Goal: Task Accomplishment & Management: Manage account settings

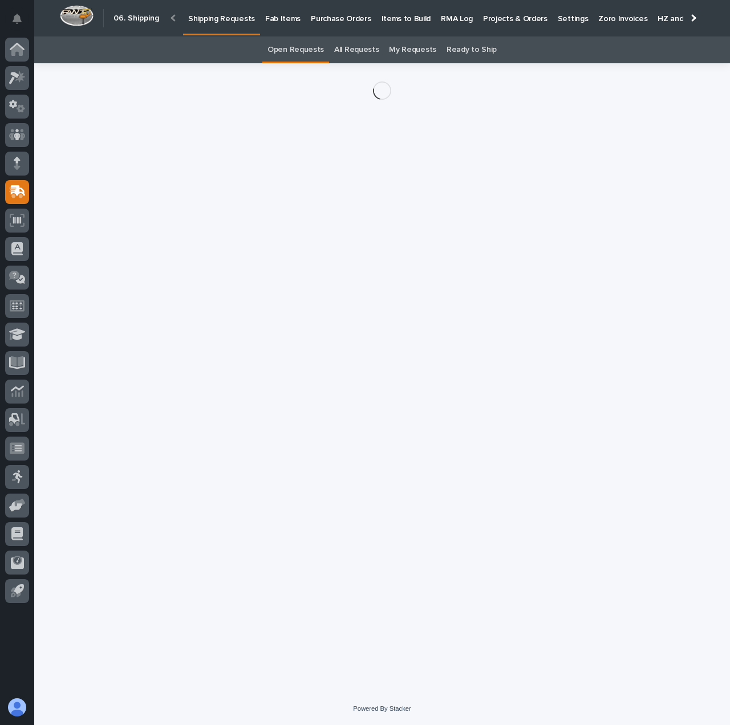
click at [357, 405] on div "Loading... Saving… Loading... Saving…" at bounding box center [382, 363] width 570 height 601
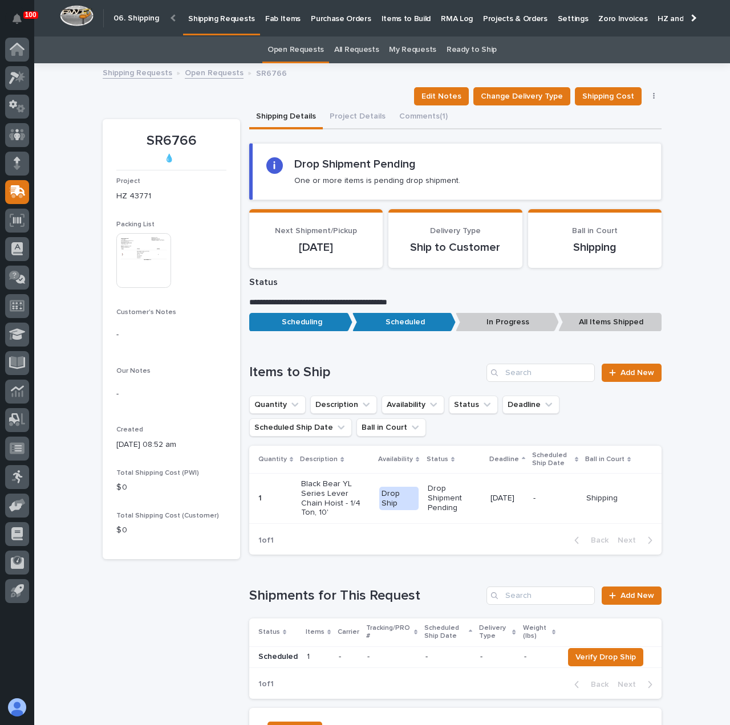
click at [201, 28] on link "Shipping Requests" at bounding box center [221, 17] width 77 height 34
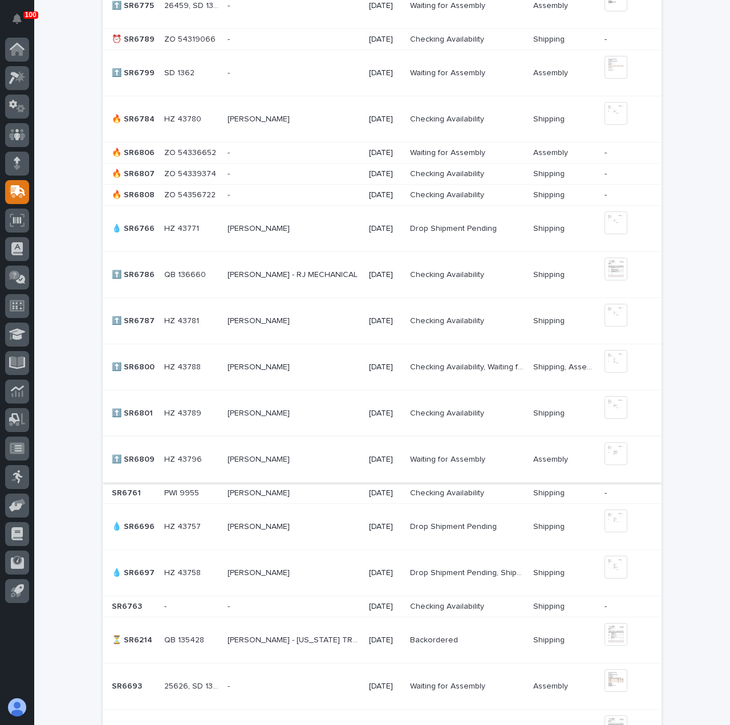
scroll to position [534, 0]
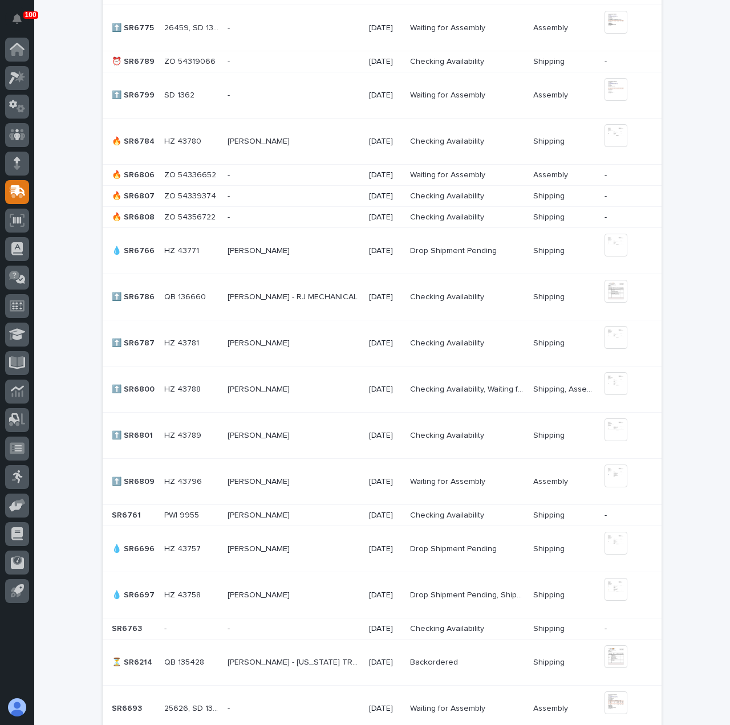
click at [227, 211] on p "-" at bounding box center [229, 216] width 5 height 12
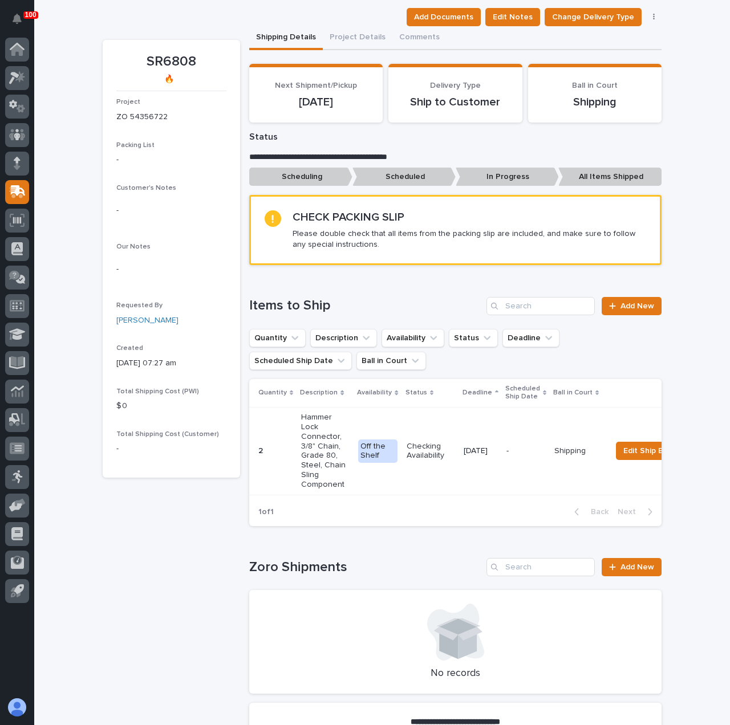
scroll to position [171, 0]
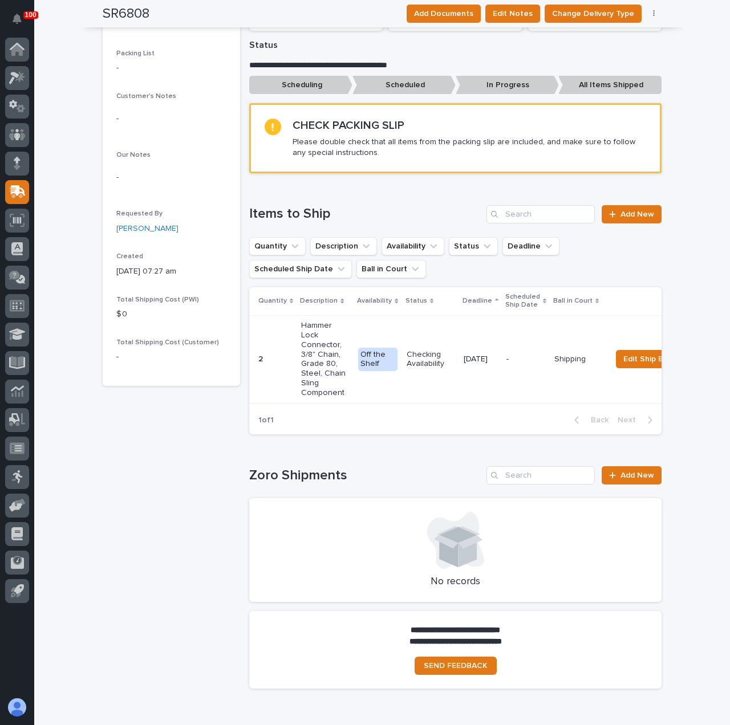
click at [433, 331] on td "Checking Availability" at bounding box center [430, 359] width 57 height 88
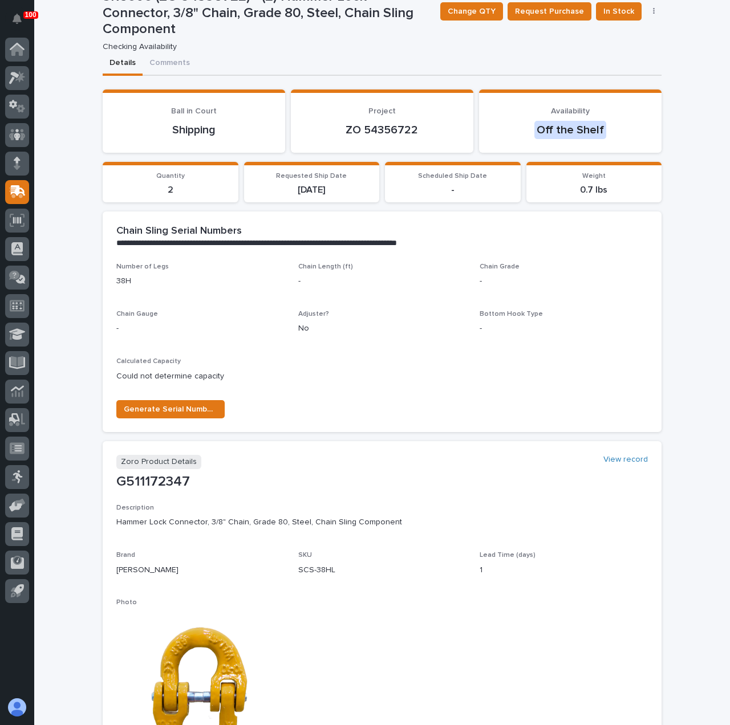
scroll to position [114, 0]
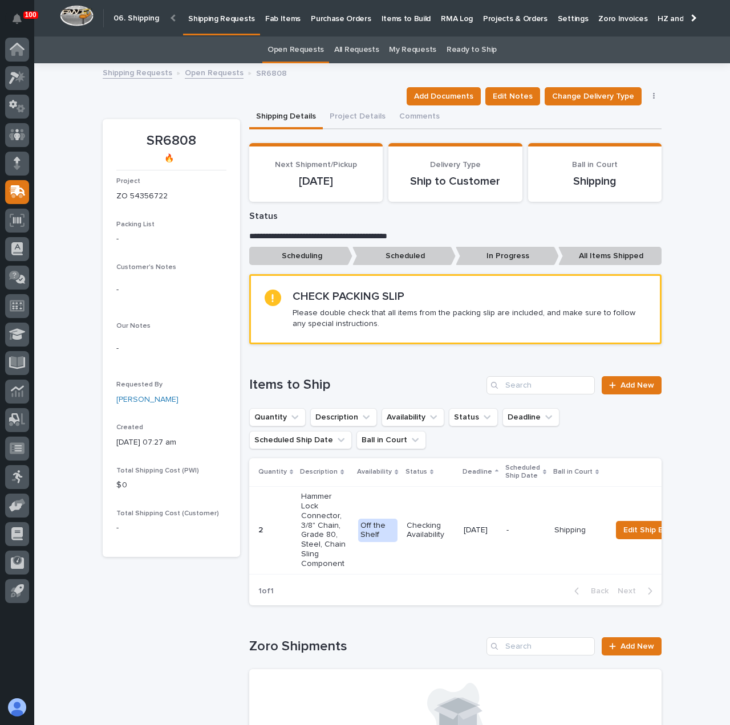
scroll to position [36, 0]
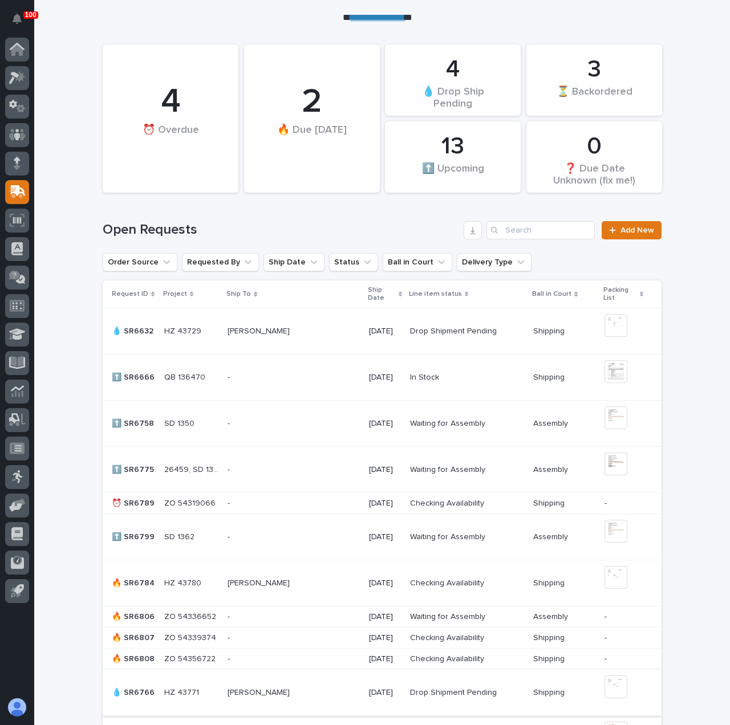
scroll to position [265, 0]
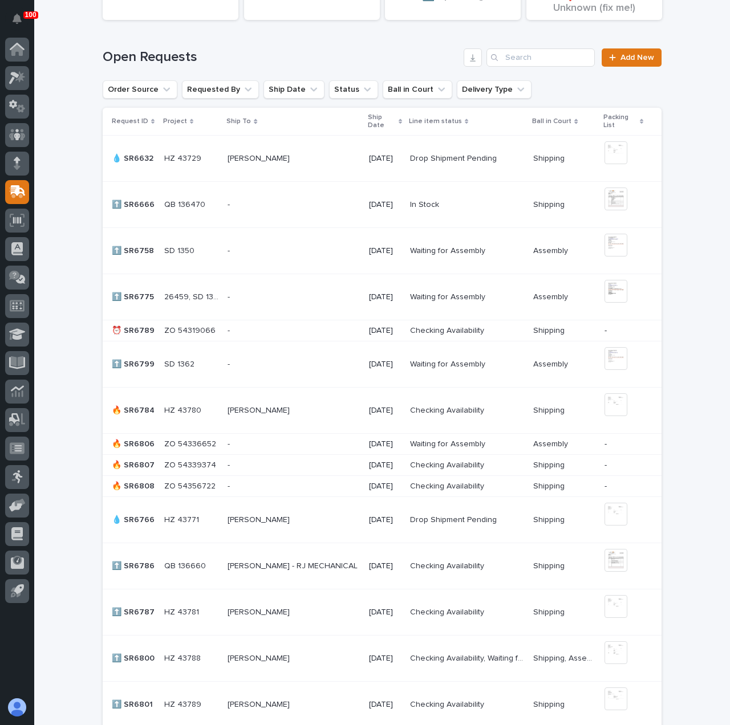
click at [246, 466] on p at bounding box center [293, 466] width 132 height 10
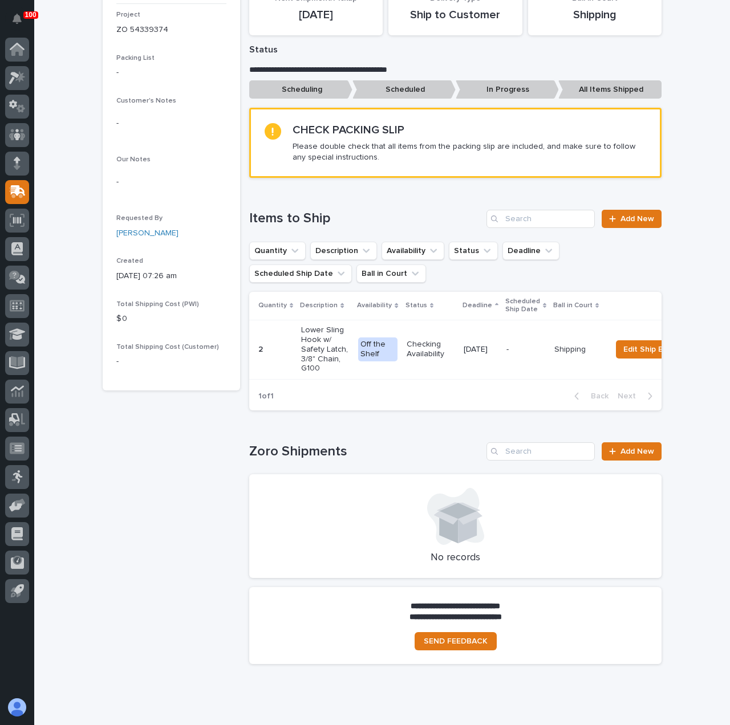
scroll to position [171, 0]
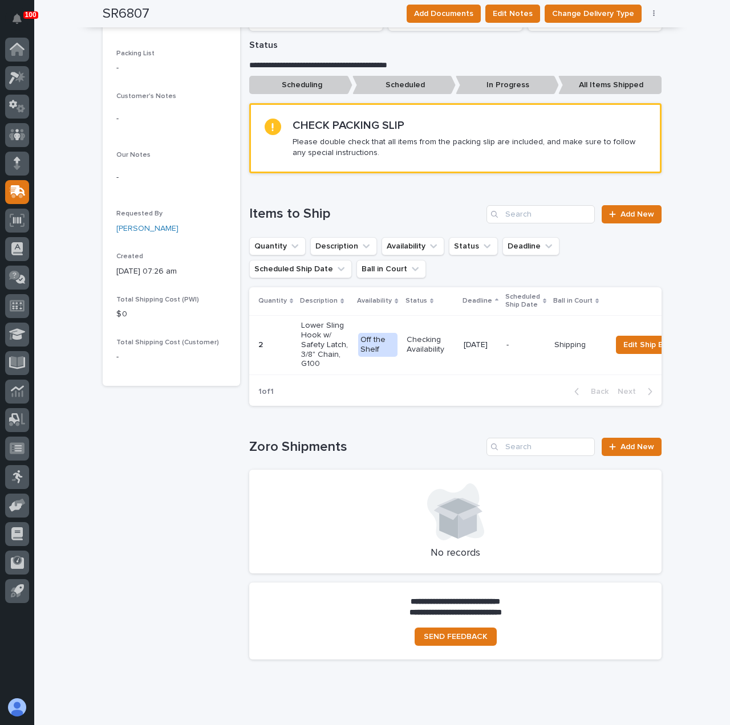
click at [405, 324] on td "Checking Availability" at bounding box center [430, 344] width 57 height 59
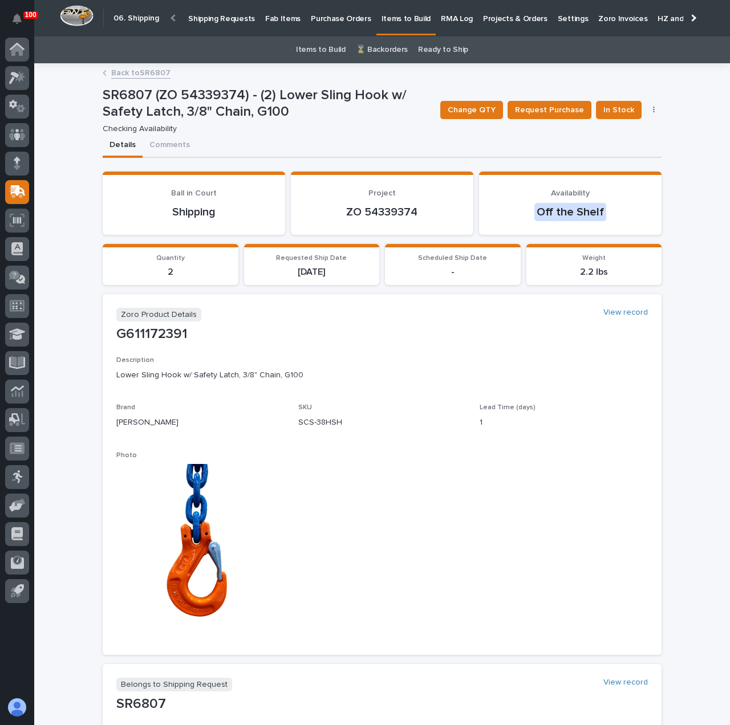
click at [218, 17] on p "Shipping Requests" at bounding box center [221, 12] width 67 height 24
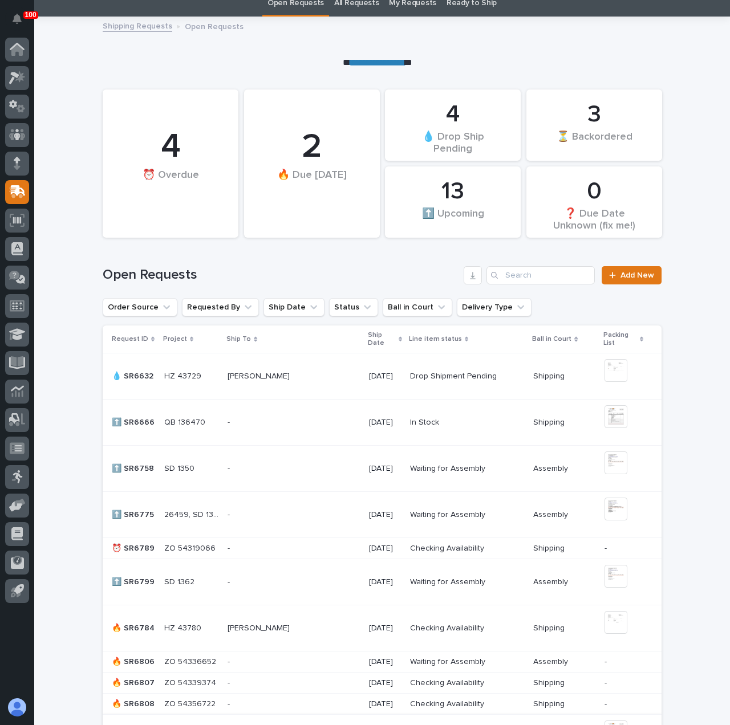
scroll to position [228, 0]
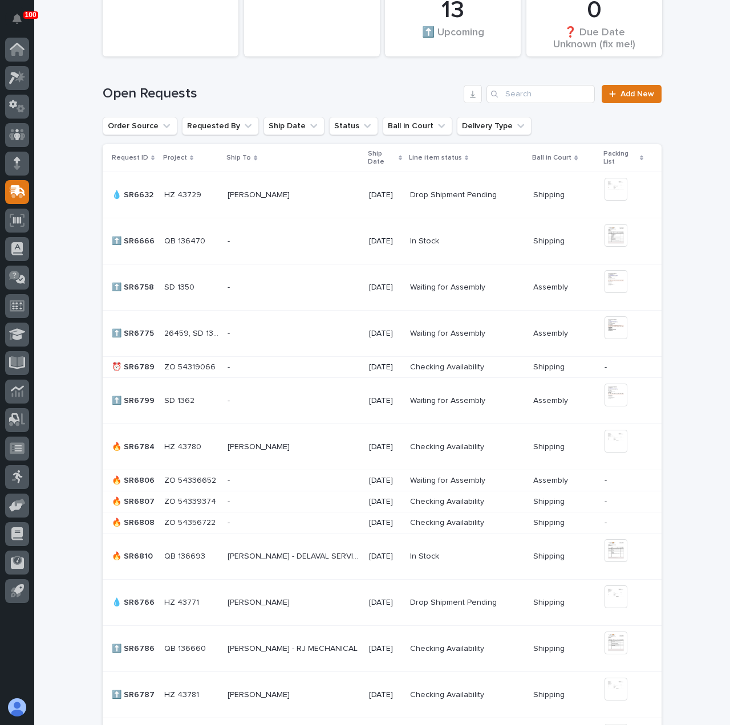
click at [281, 480] on p at bounding box center [293, 481] width 132 height 10
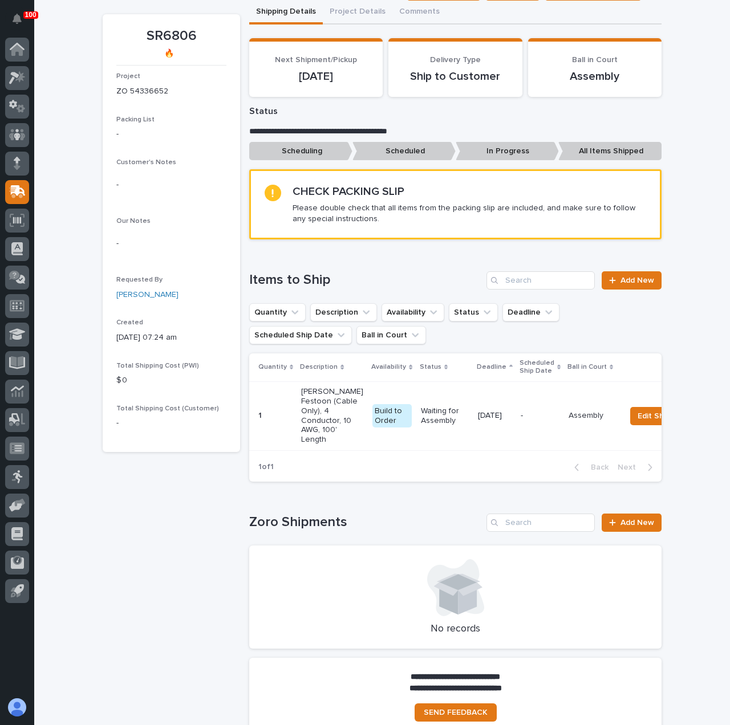
scroll to position [114, 0]
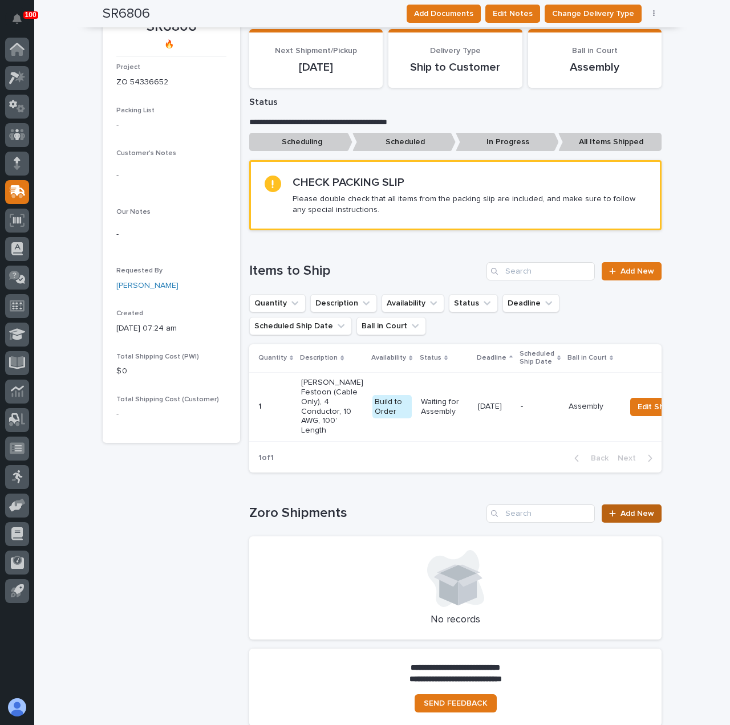
click at [612, 518] on div at bounding box center [614, 514] width 11 height 8
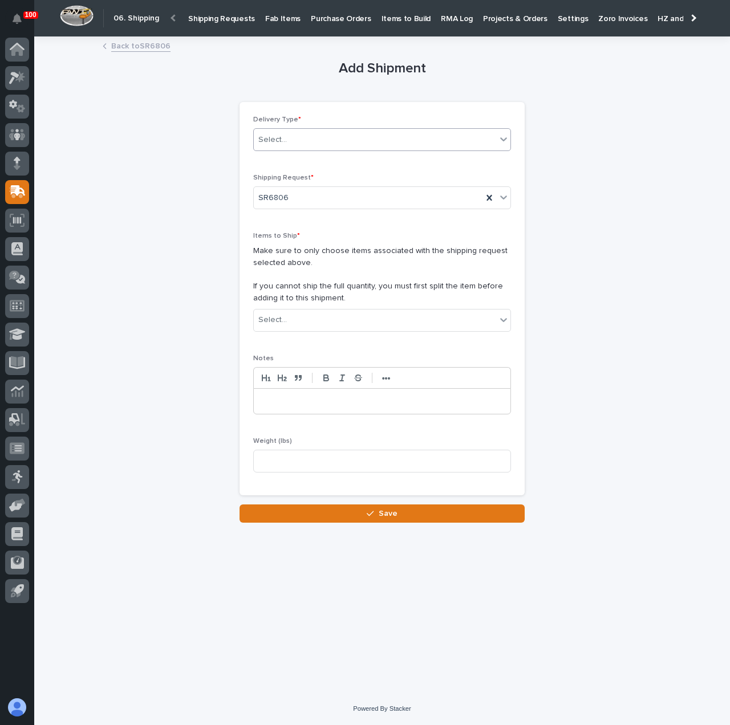
click at [332, 143] on div "Select..." at bounding box center [375, 140] width 242 height 19
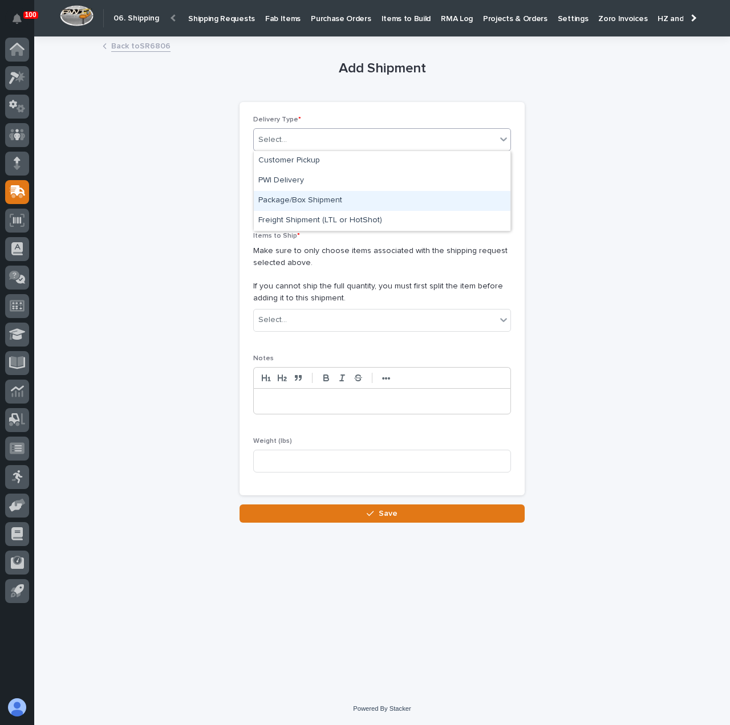
drag, startPoint x: 354, startPoint y: 189, endPoint x: 360, endPoint y: 210, distance: 22.0
click at [355, 197] on div "Package/Box Shipment" at bounding box center [382, 201] width 257 height 20
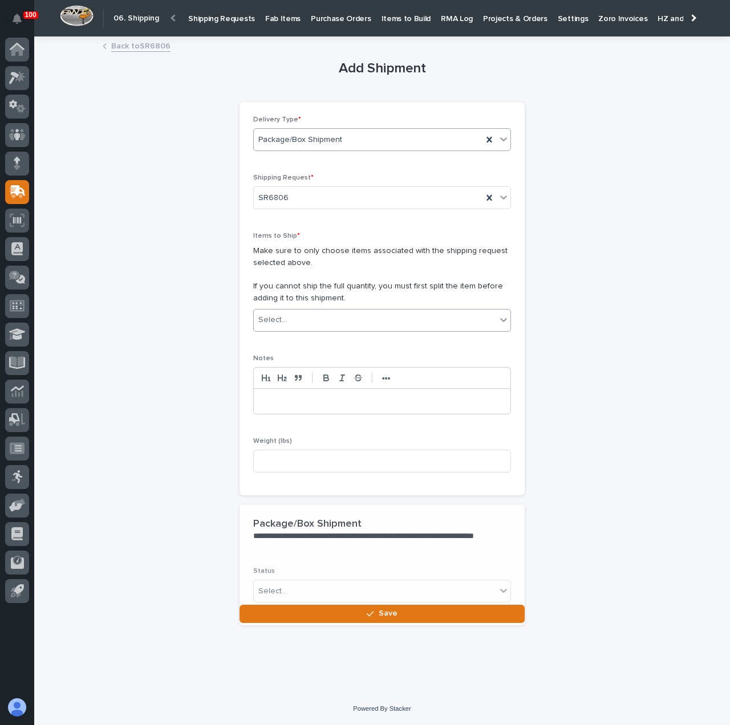
click at [359, 324] on div "Select..." at bounding box center [375, 320] width 242 height 19
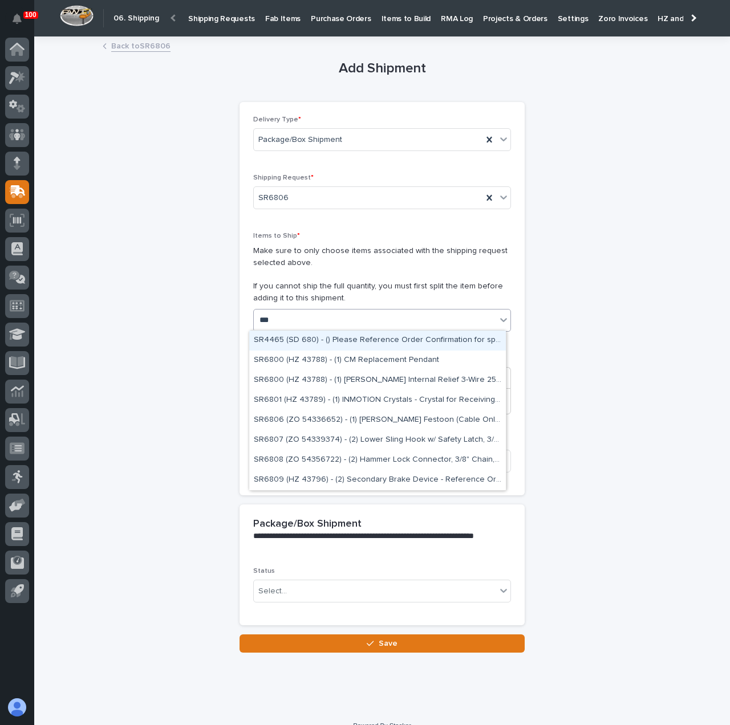
type input "****"
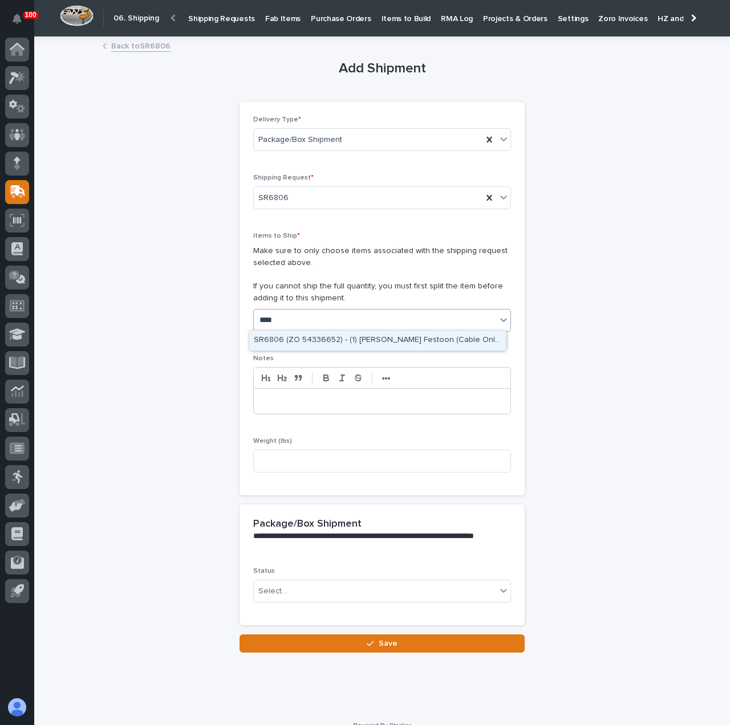
click at [350, 342] on div "SR6806 (ZO 54336652) - (1) [PERSON_NAME] Festoon (Cable Only), 4 Conductor, 10 …" at bounding box center [377, 341] width 257 height 20
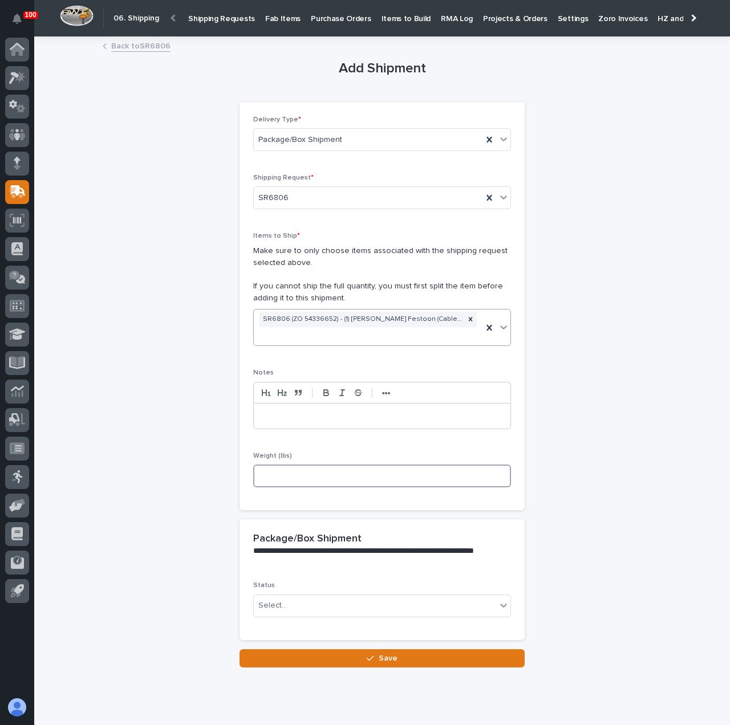
click at [324, 469] on input at bounding box center [382, 476] width 258 height 23
type input "40"
click at [329, 598] on div "Select..." at bounding box center [375, 605] width 242 height 19
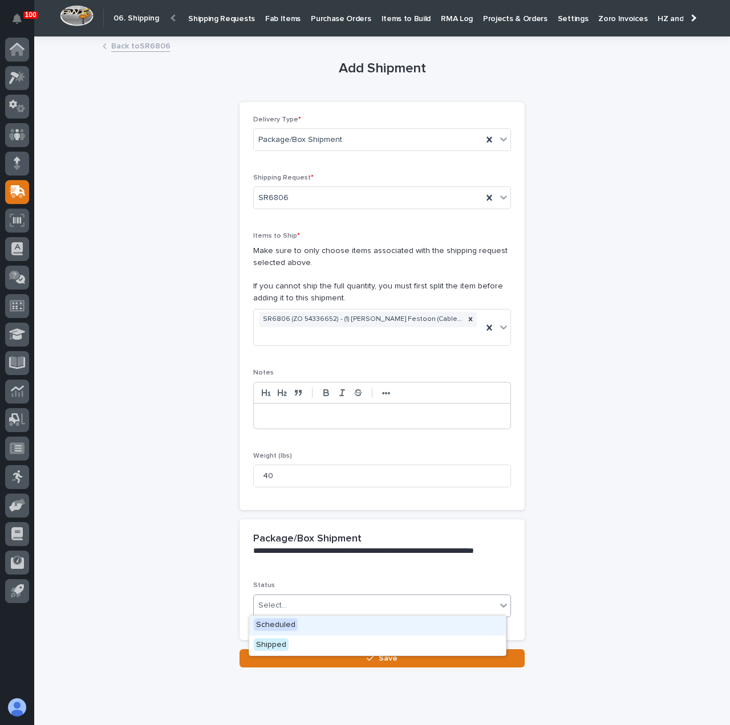
click at [329, 622] on div "Scheduled" at bounding box center [377, 626] width 257 height 20
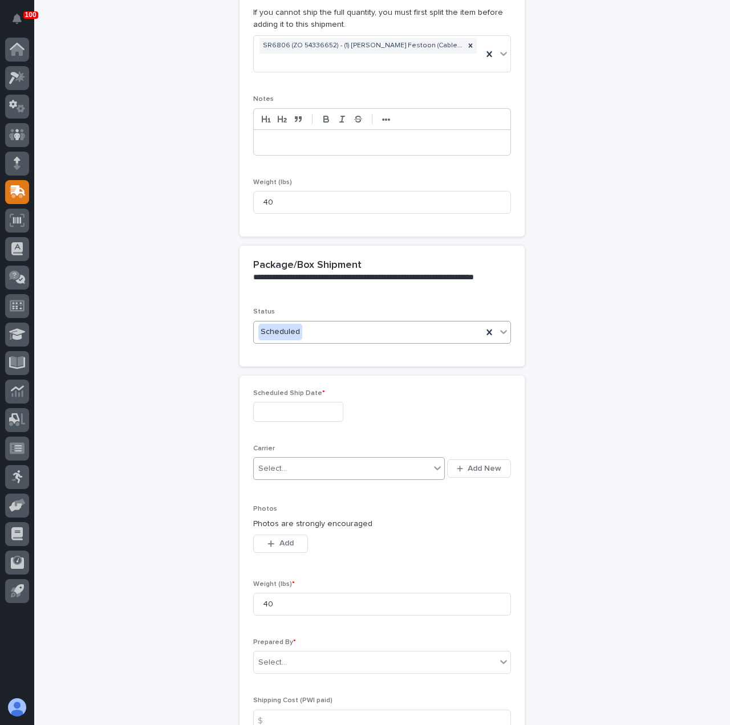
scroll to position [285, 0]
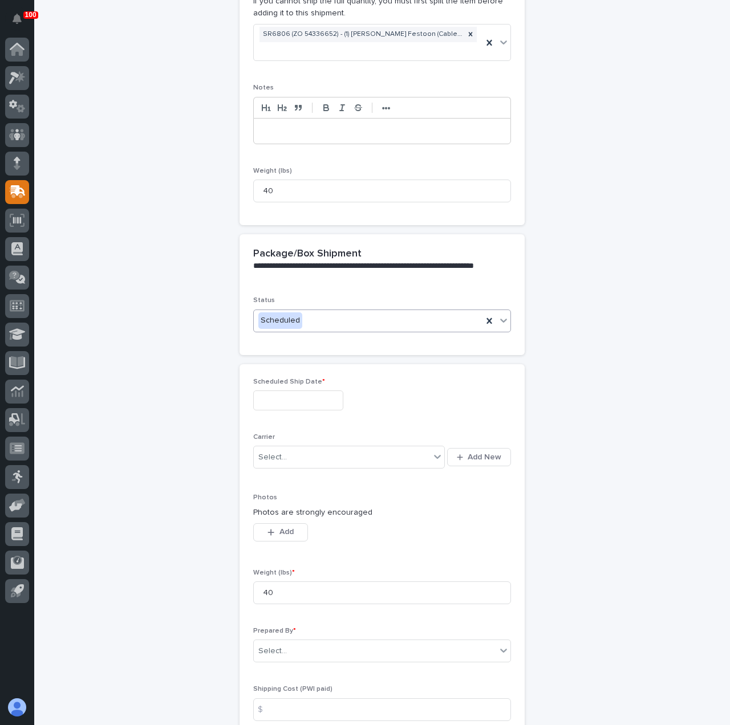
click at [286, 409] on div "Scheduled Ship Date *" at bounding box center [382, 399] width 258 height 42
click at [285, 402] on input "text" at bounding box center [298, 401] width 90 height 20
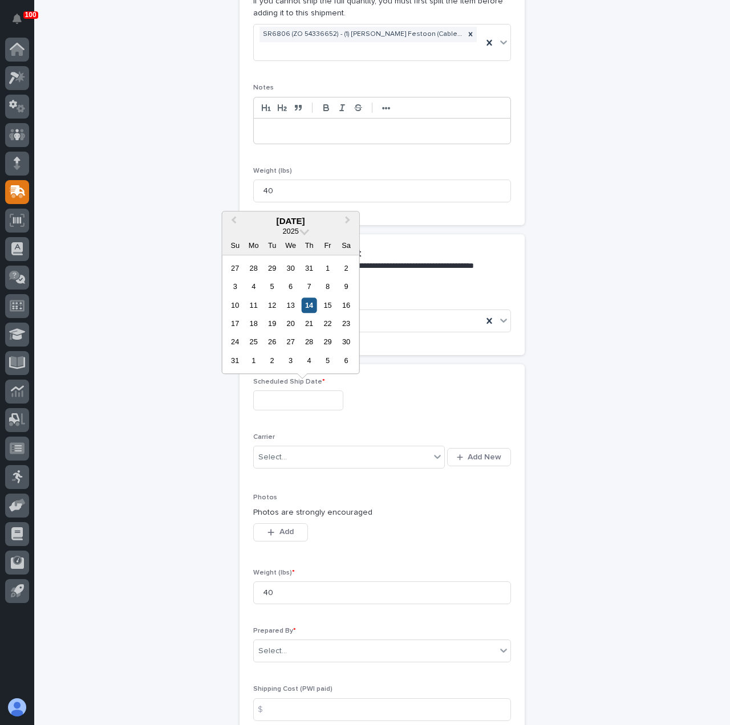
click at [311, 306] on div "14" at bounding box center [309, 305] width 15 height 15
type input "**********"
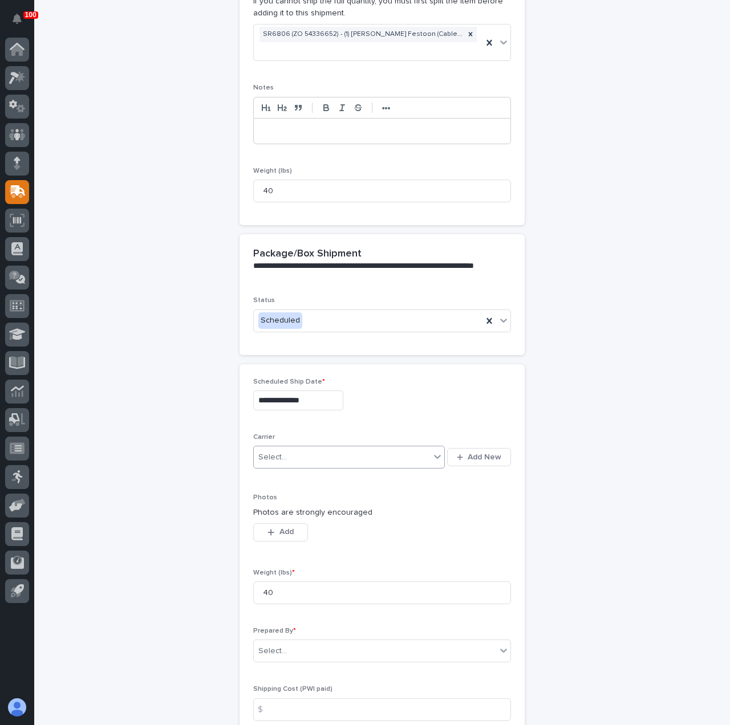
click at [311, 455] on div "Select..." at bounding box center [342, 457] width 176 height 19
type input "***"
click at [310, 490] on div "FedEx" at bounding box center [345, 496] width 192 height 20
click at [303, 652] on div "**********" at bounding box center [382, 276] width 570 height 1047
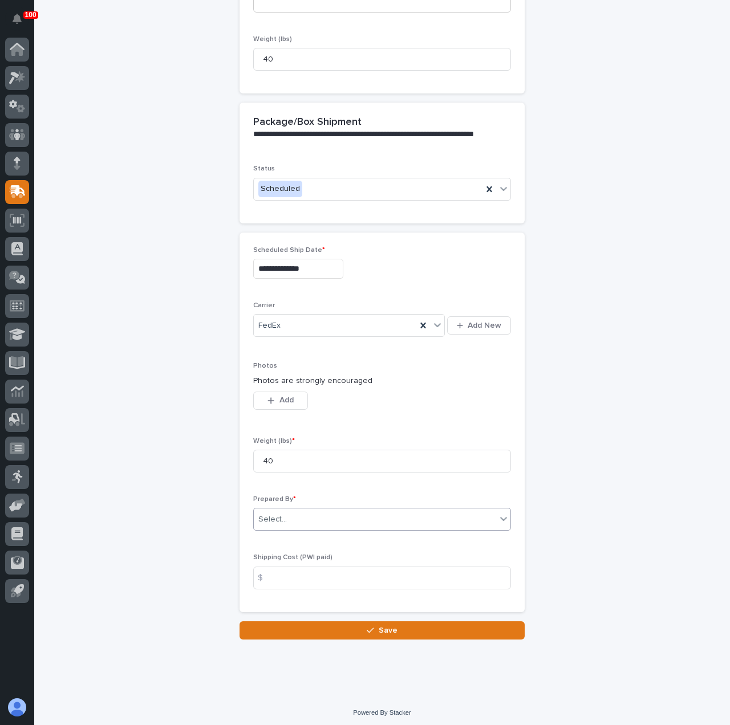
click at [292, 518] on div "Select..." at bounding box center [375, 519] width 242 height 19
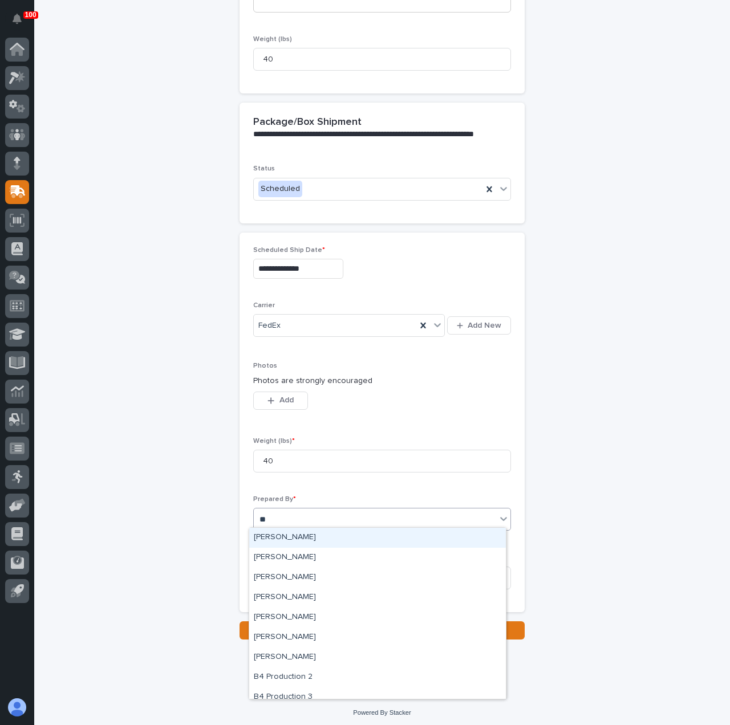
type input "***"
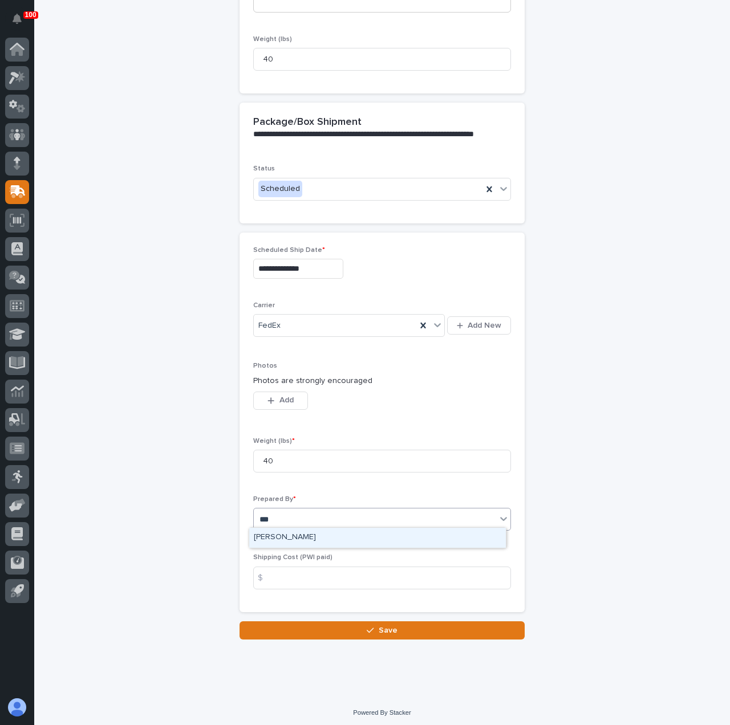
click at [305, 543] on div "[PERSON_NAME]" at bounding box center [377, 538] width 257 height 20
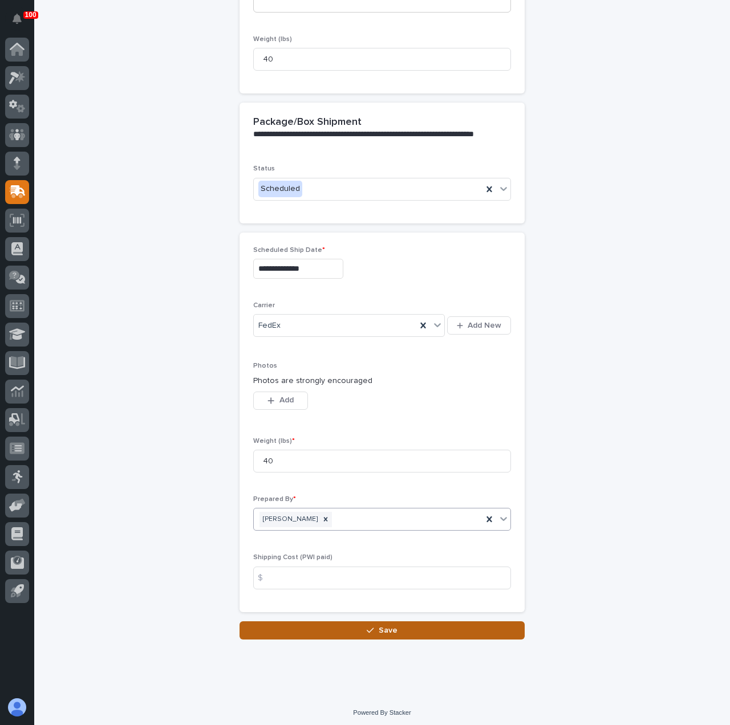
click at [319, 632] on button "Save" at bounding box center [381, 630] width 285 height 18
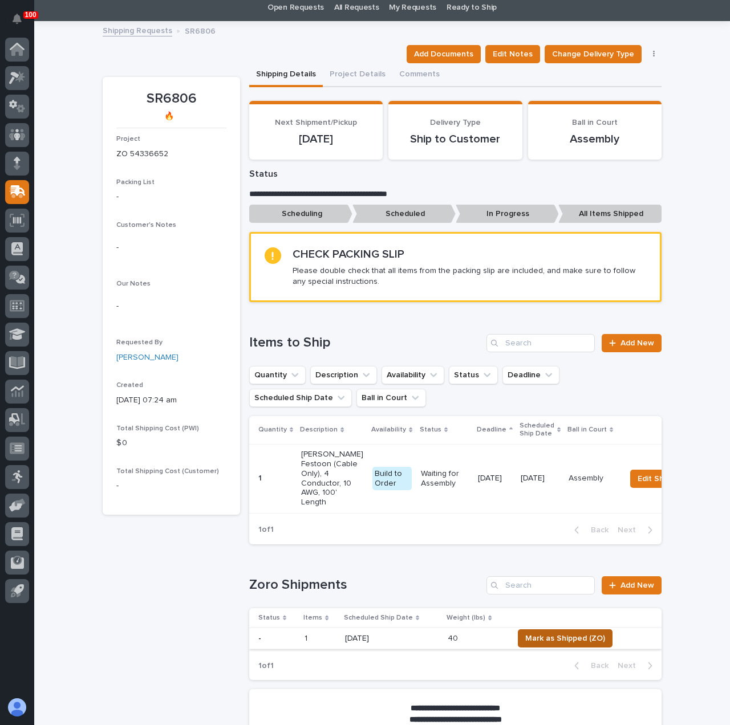
scroll to position [57, 0]
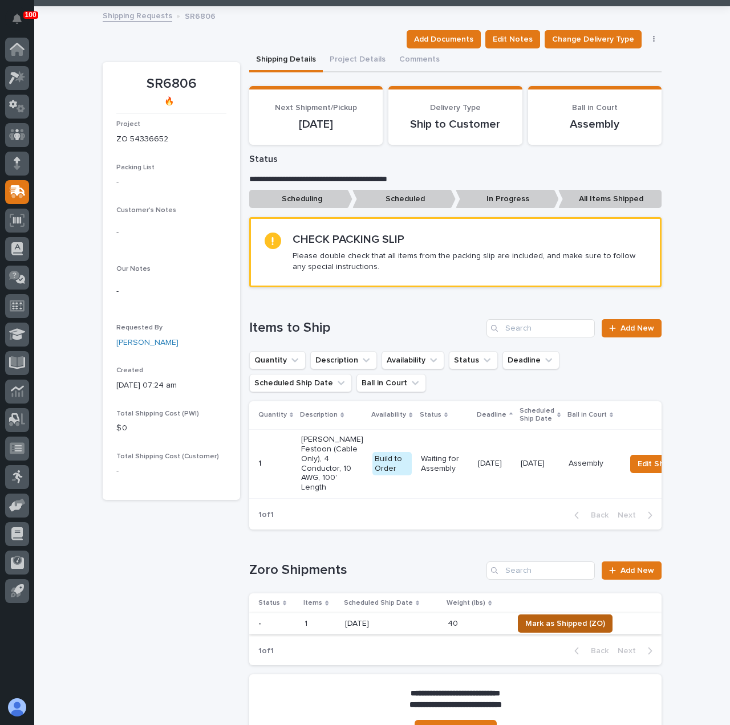
click at [557, 628] on span "Mark as Shipped (ZO)" at bounding box center [565, 624] width 80 height 14
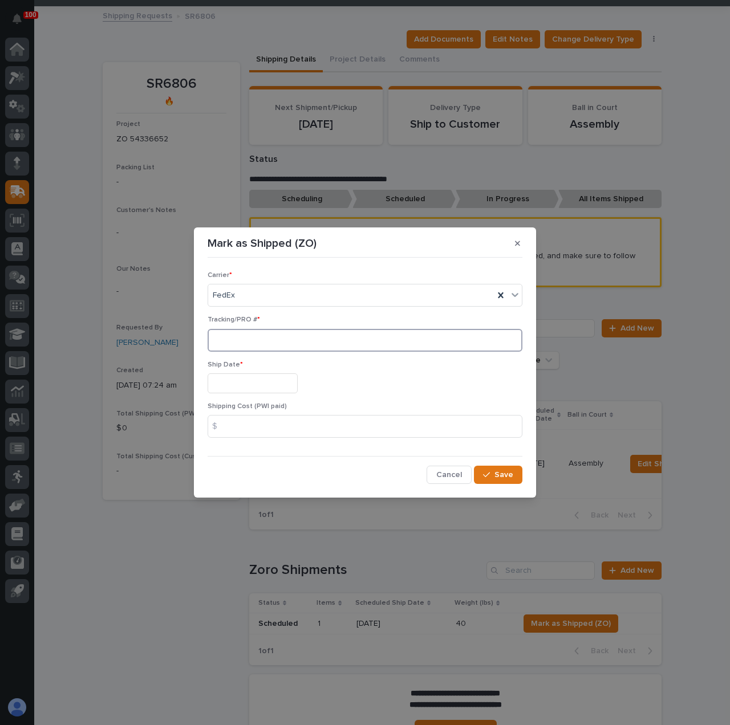
paste input "392112485900"
type input "392112485900"
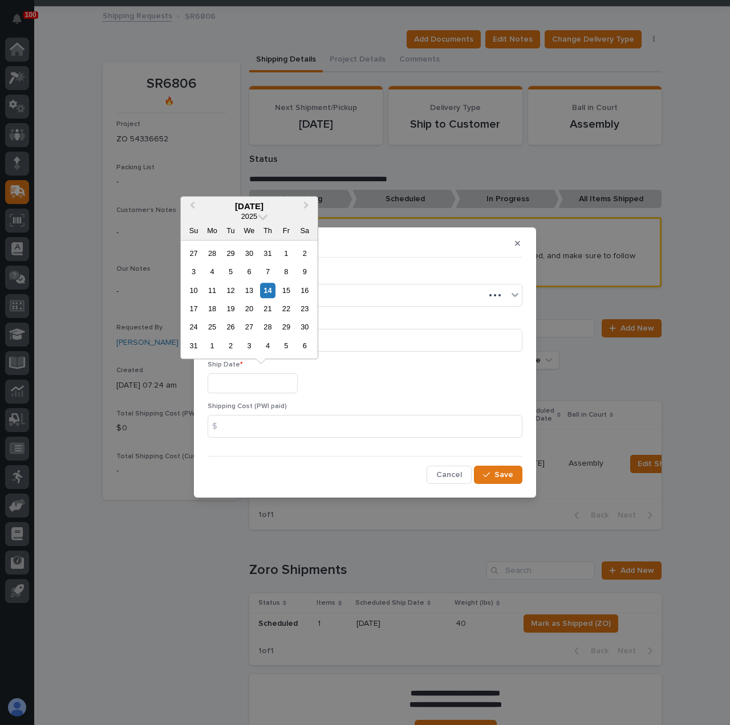
click at [271, 380] on input "text" at bounding box center [253, 383] width 90 height 20
click at [269, 290] on div "14" at bounding box center [267, 290] width 15 height 15
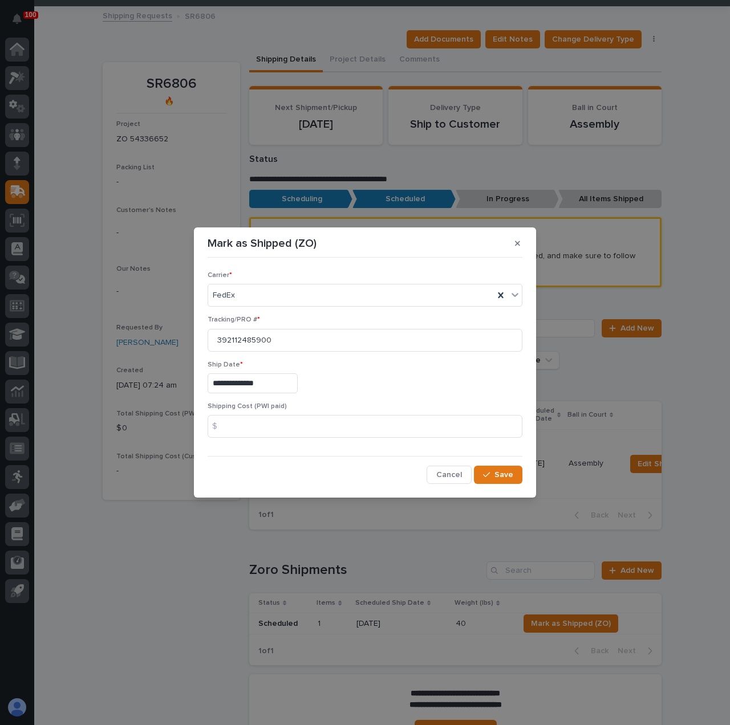
type input "**********"
click at [494, 474] on div "button" at bounding box center [488, 475] width 11 height 8
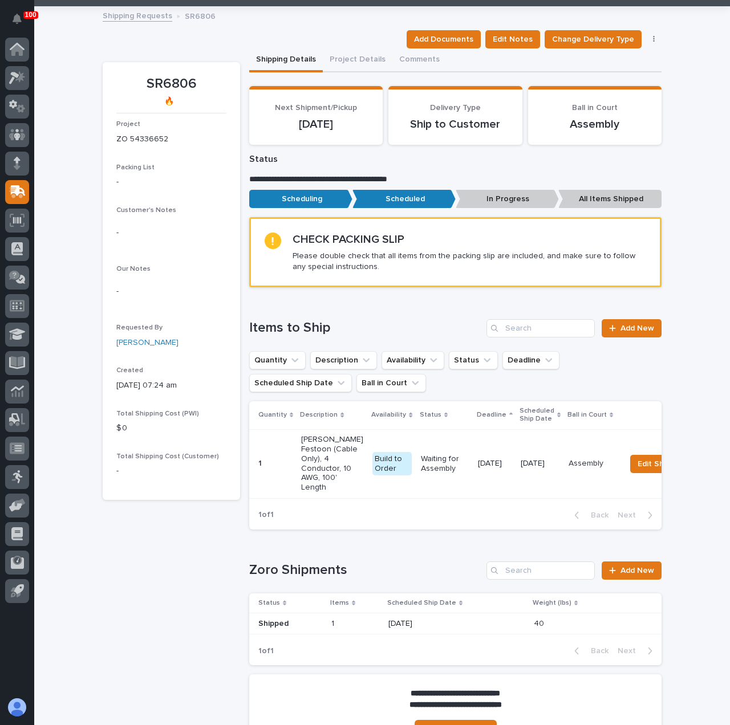
drag, startPoint x: 332, startPoint y: 60, endPoint x: 515, endPoint y: 120, distance: 192.0
click at [333, 60] on div "100 My Settings Log Out " 06. Shipping " was added to your account Open 06. Shi…" at bounding box center [382, 397] width 696 height 908
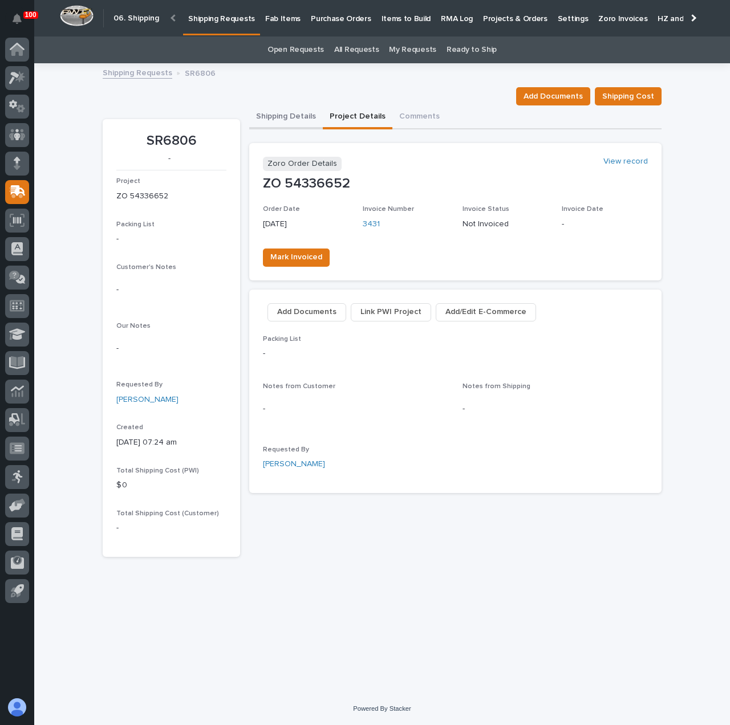
drag, startPoint x: 296, startPoint y: 117, endPoint x: 316, endPoint y: 131, distance: 23.7
click at [296, 117] on button "Shipping Details" at bounding box center [286, 117] width 74 height 24
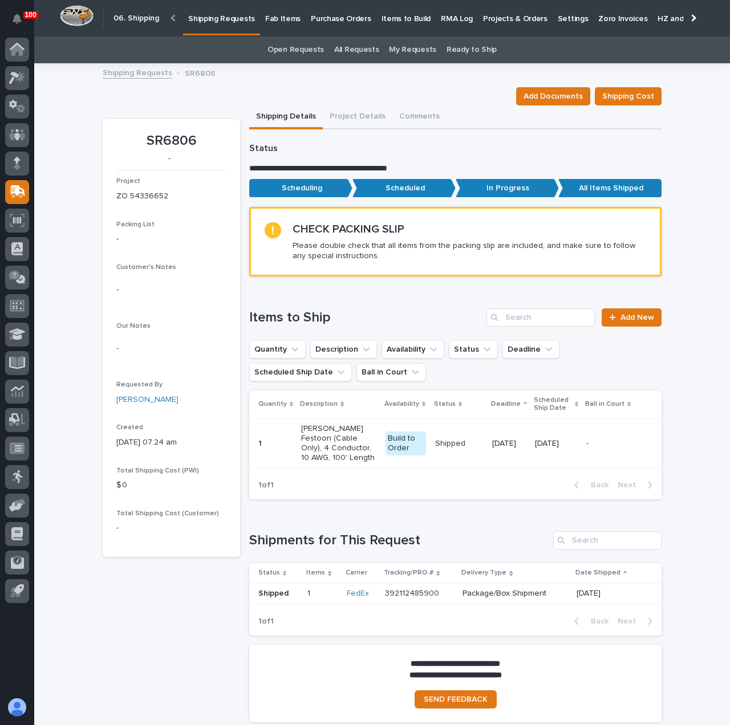
click at [231, 15] on p "Shipping Requests" at bounding box center [221, 12] width 67 height 24
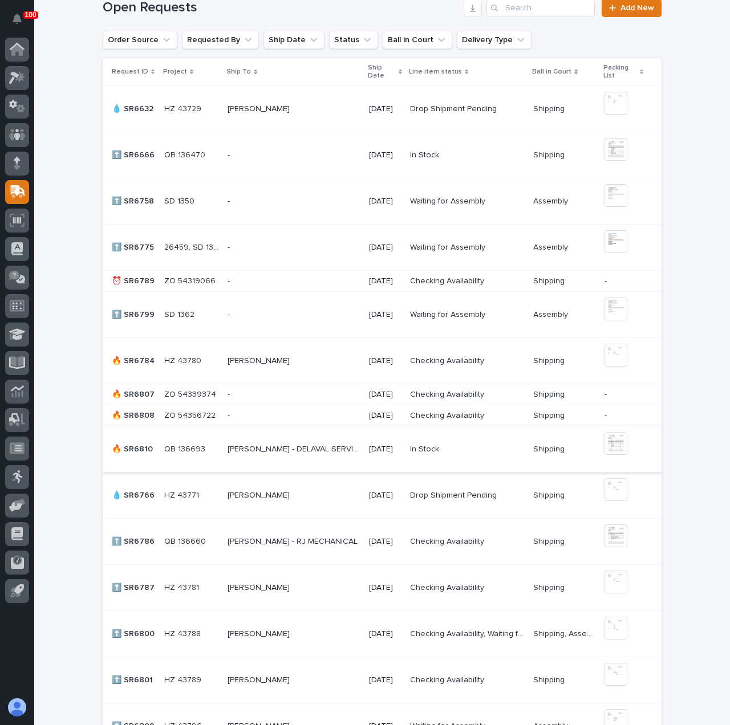
scroll to position [342, 0]
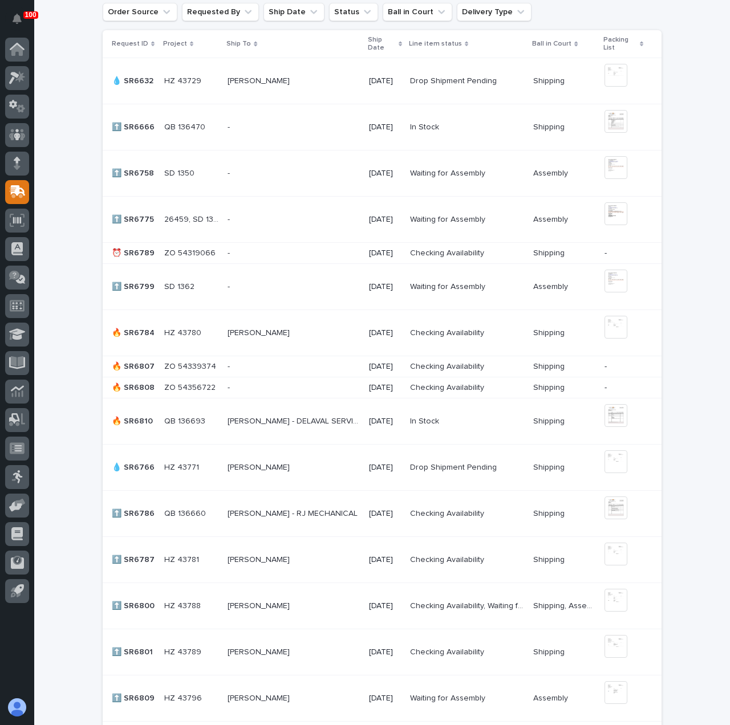
click at [331, 365] on p at bounding box center [293, 367] width 132 height 10
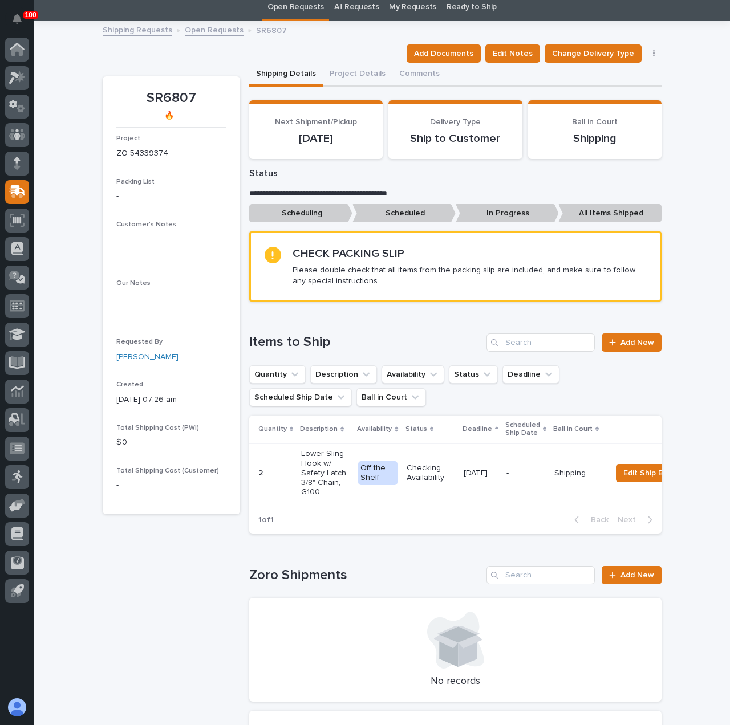
scroll to position [57, 0]
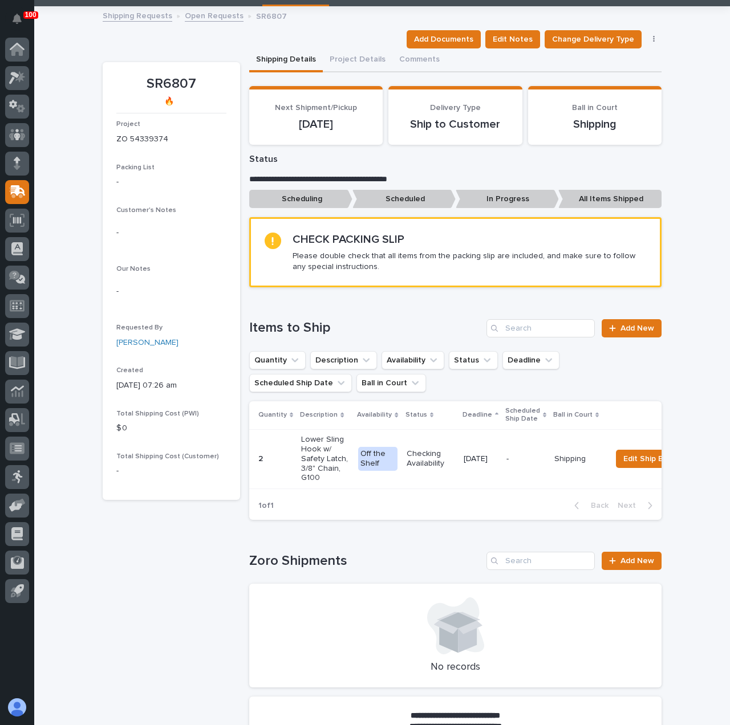
click at [700, 269] on div "**********" at bounding box center [382, 423] width 696 height 833
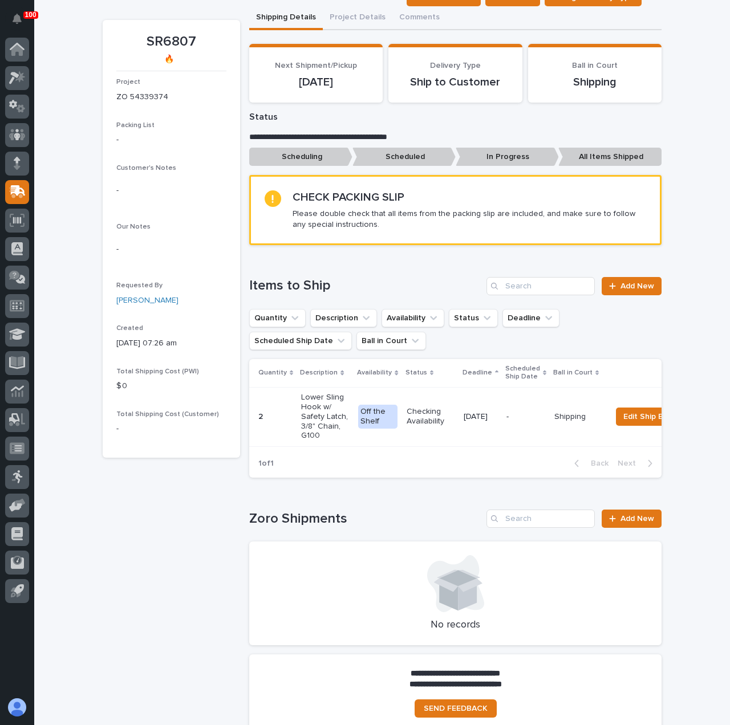
scroll to position [114, 0]
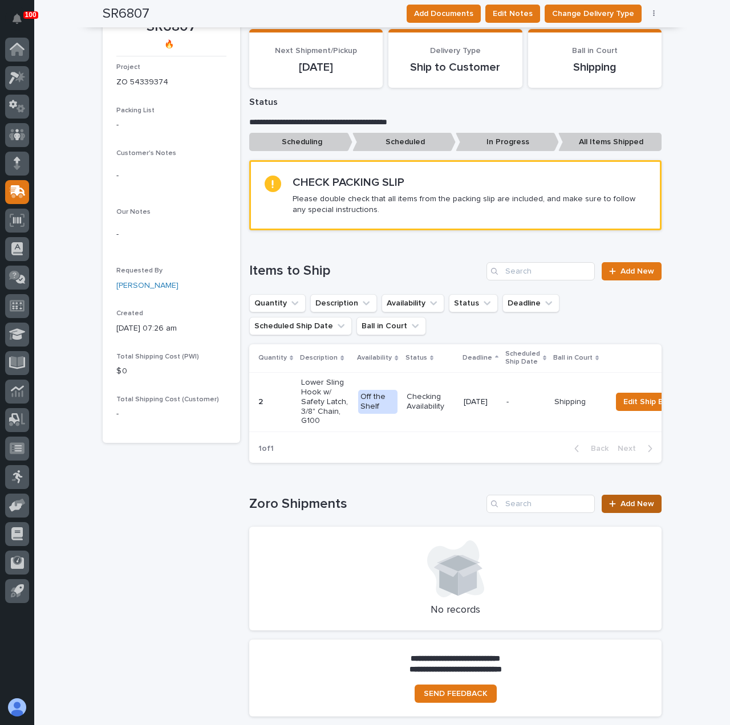
click at [636, 513] on link "Add New" at bounding box center [632, 504] width 60 height 18
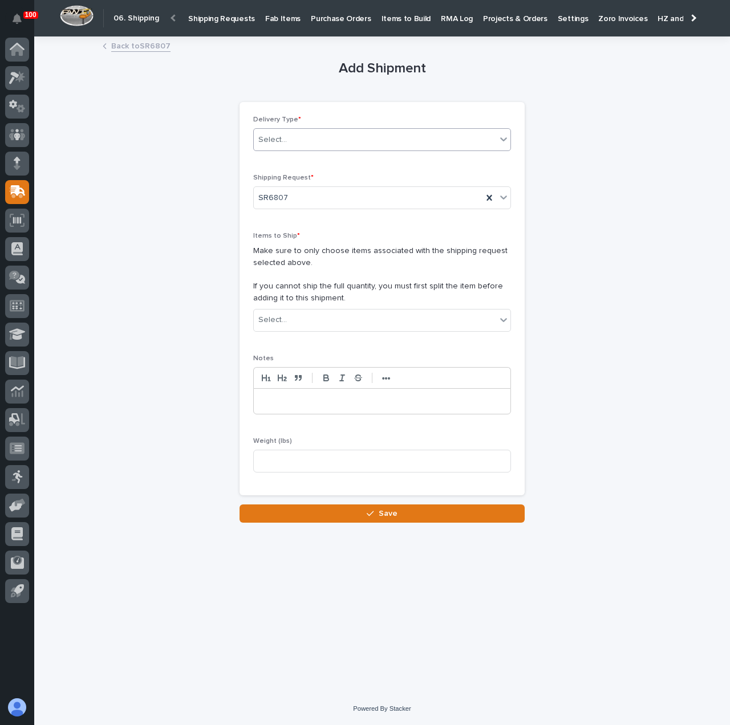
click at [384, 134] on div "Select..." at bounding box center [375, 140] width 242 height 19
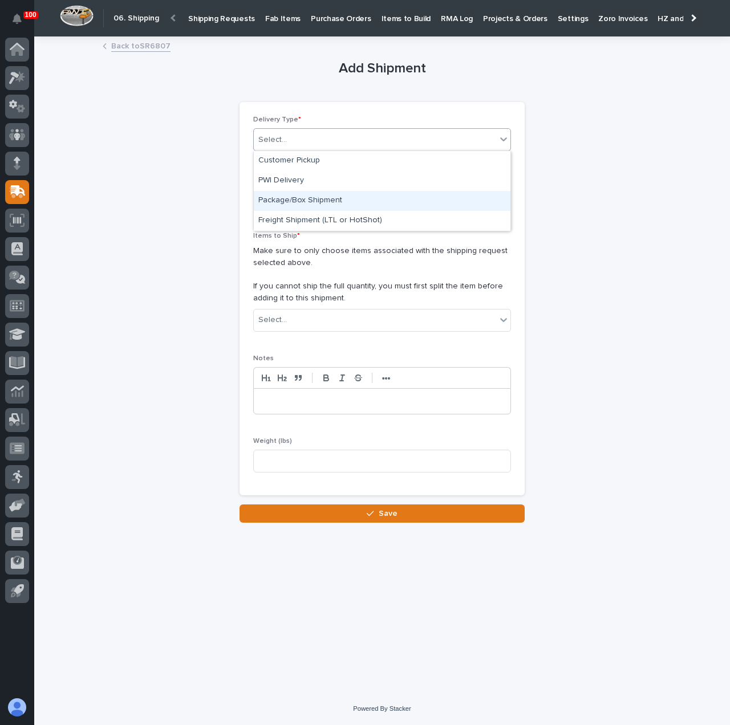
click at [393, 199] on div "Package/Box Shipment" at bounding box center [382, 201] width 257 height 20
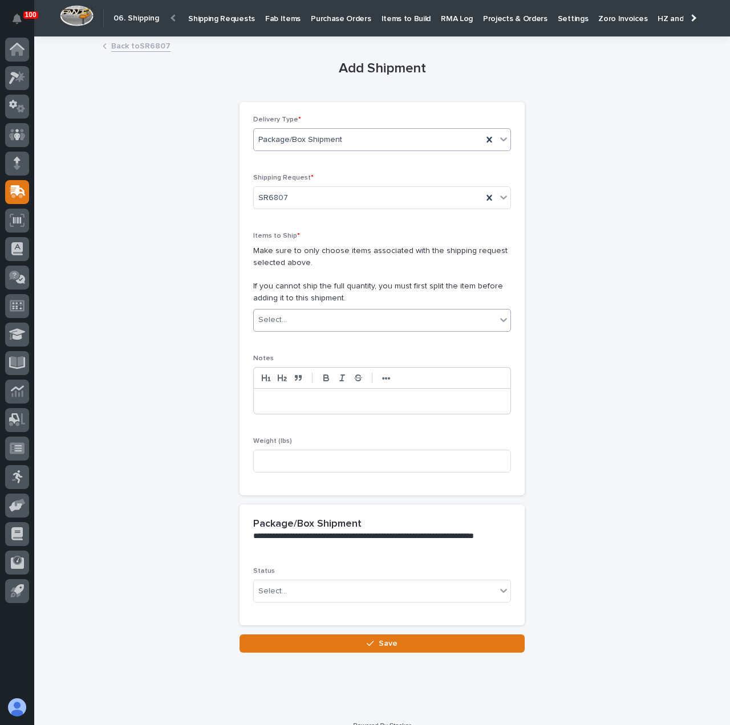
click at [343, 324] on div "Select..." at bounding box center [375, 320] width 242 height 19
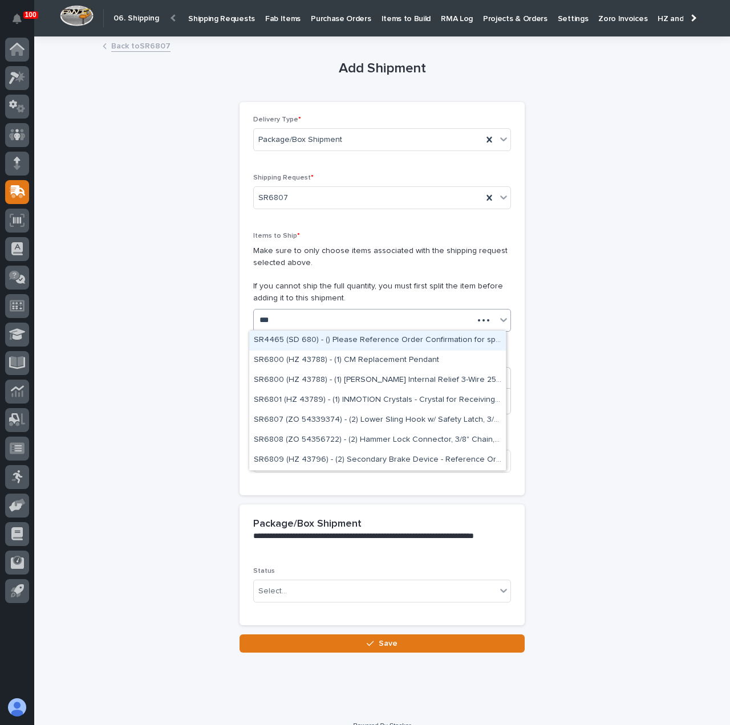
type input "****"
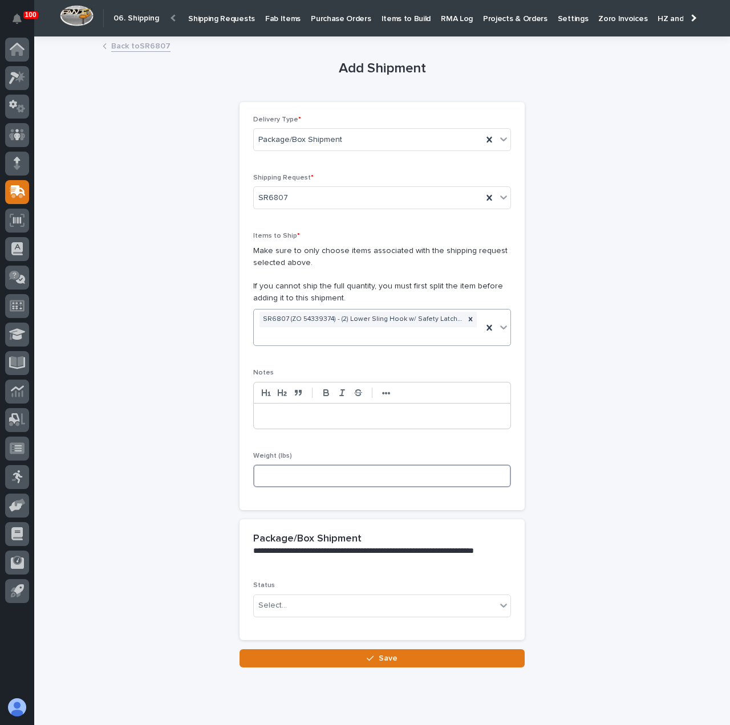
click at [306, 474] on input at bounding box center [382, 476] width 258 height 23
type input "6"
click at [300, 605] on div "Select..." at bounding box center [375, 605] width 242 height 19
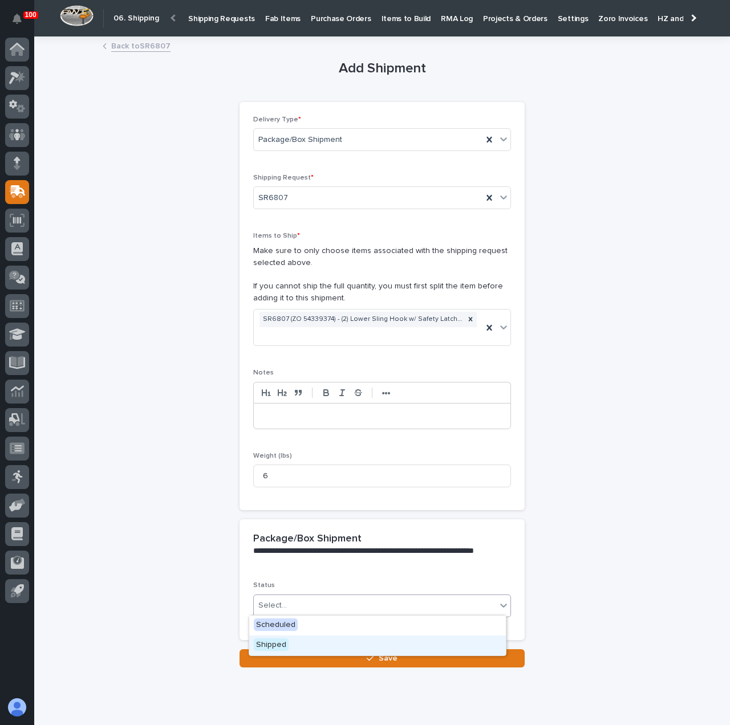
click at [306, 647] on div "Shipped" at bounding box center [377, 646] width 257 height 20
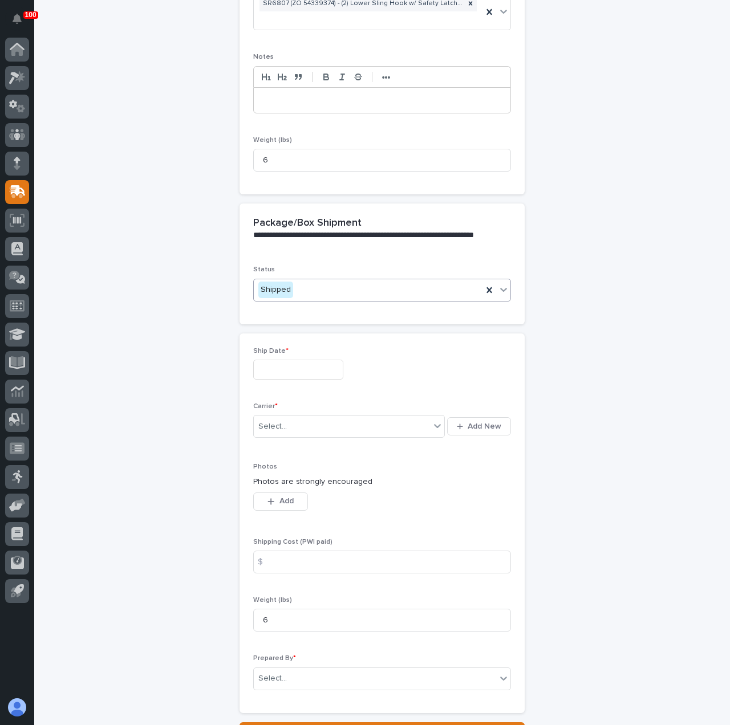
scroll to position [189, 0]
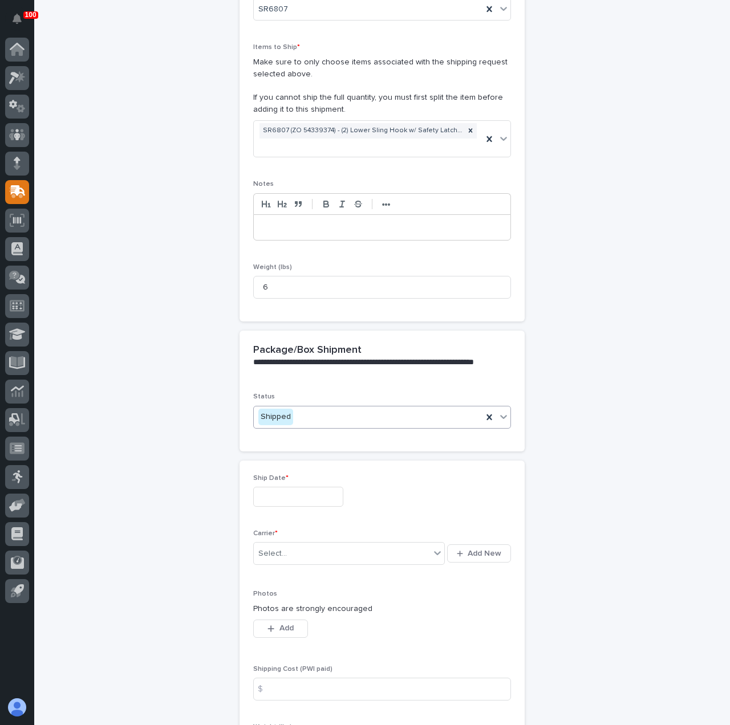
click at [307, 419] on div "Shipped" at bounding box center [368, 417] width 229 height 19
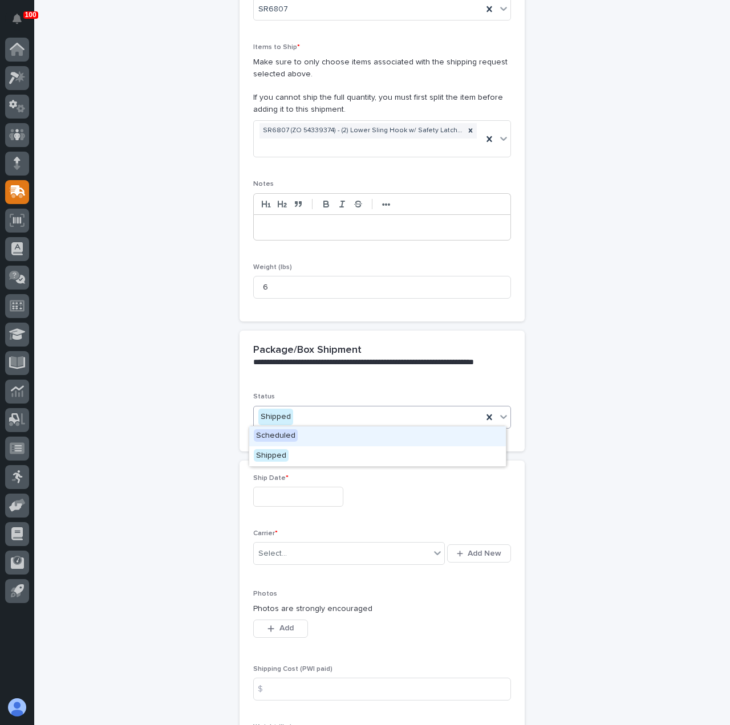
click at [308, 432] on div "Scheduled" at bounding box center [377, 436] width 257 height 20
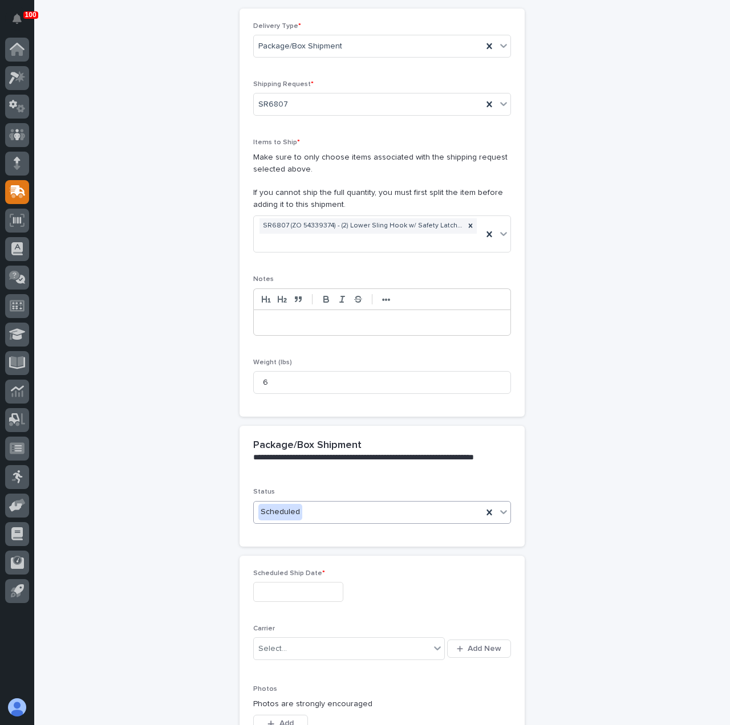
scroll to position [171, 0]
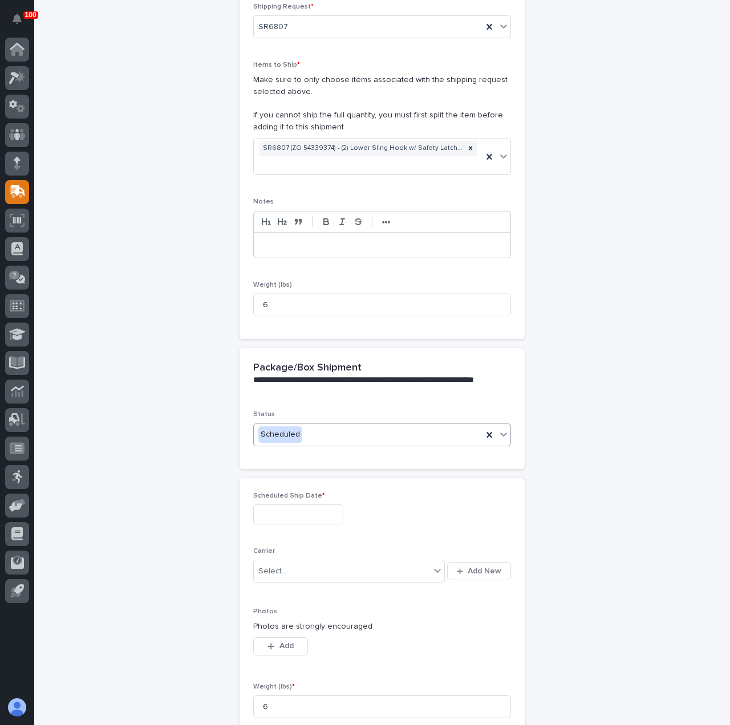
click at [277, 511] on input "text" at bounding box center [298, 515] width 90 height 20
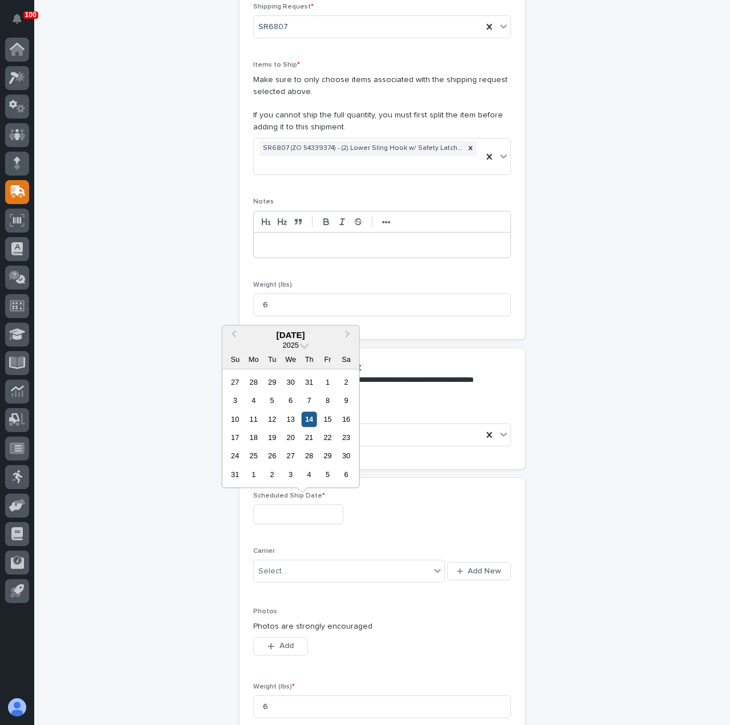
click at [309, 419] on div "14" at bounding box center [309, 419] width 15 height 15
type input "**********"
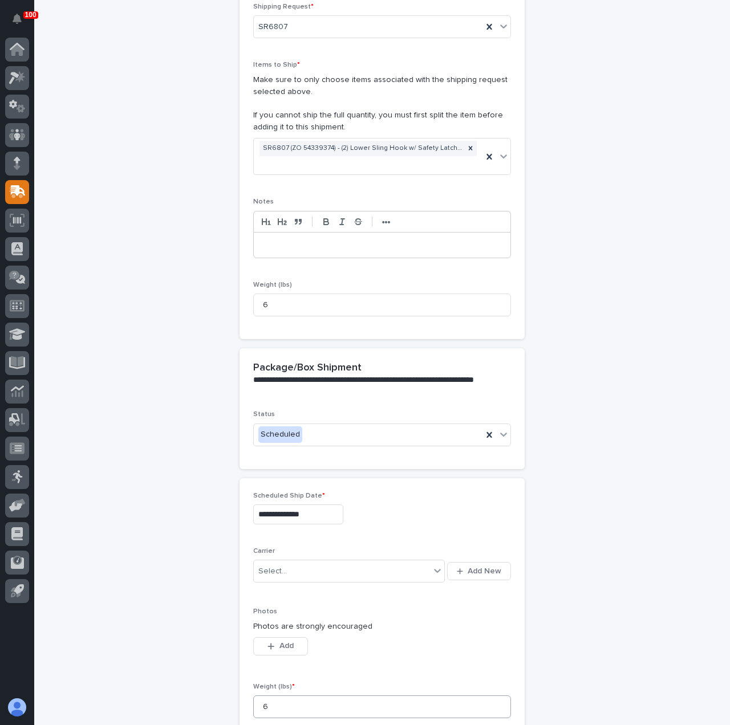
scroll to position [417, 0]
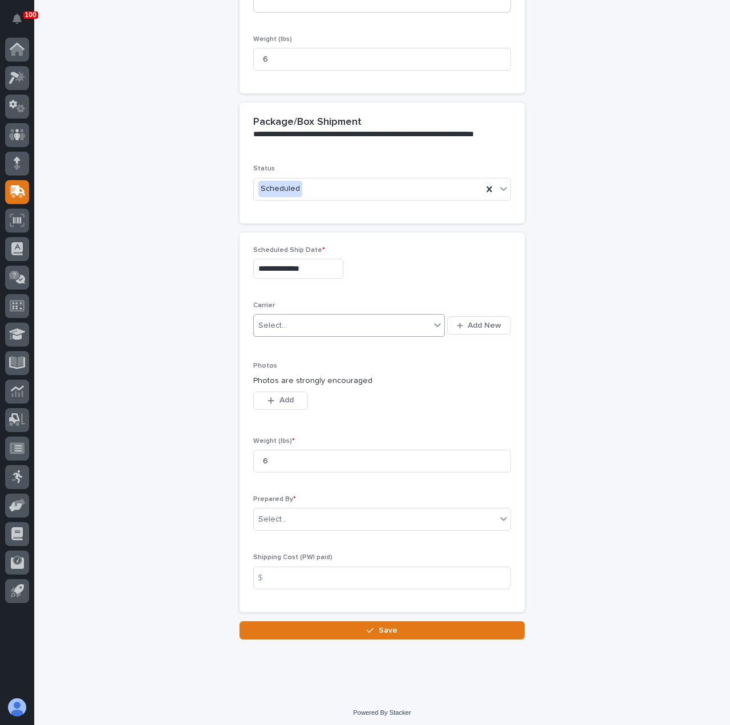
click at [283, 330] on div "Select..." at bounding box center [342, 325] width 176 height 19
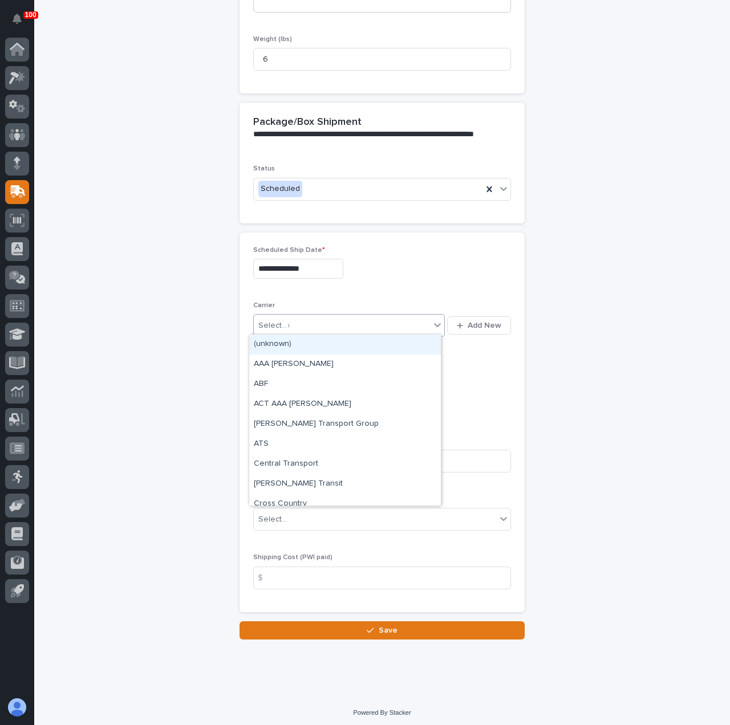
type input "***"
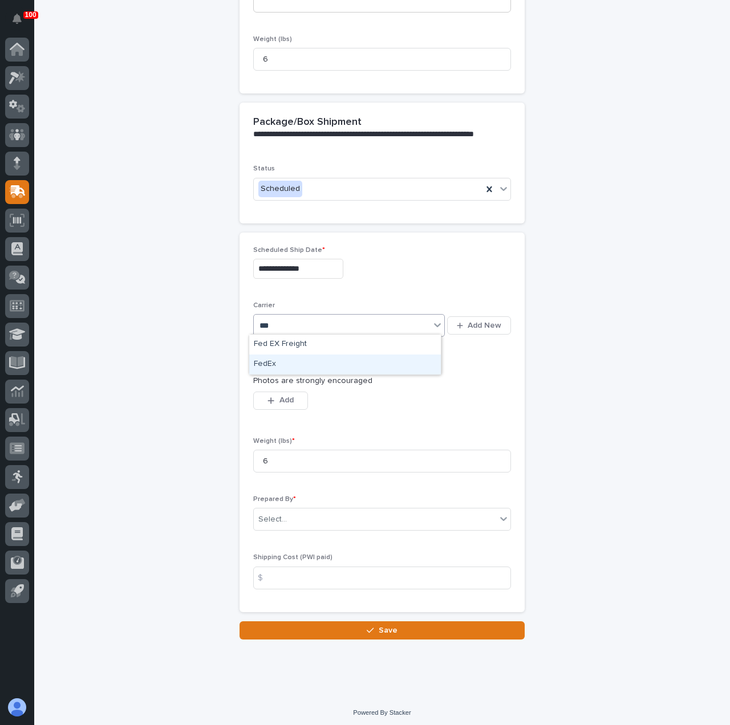
click at [293, 370] on div "FedEx" at bounding box center [345, 365] width 192 height 20
click at [316, 510] on div "Select..." at bounding box center [375, 519] width 242 height 19
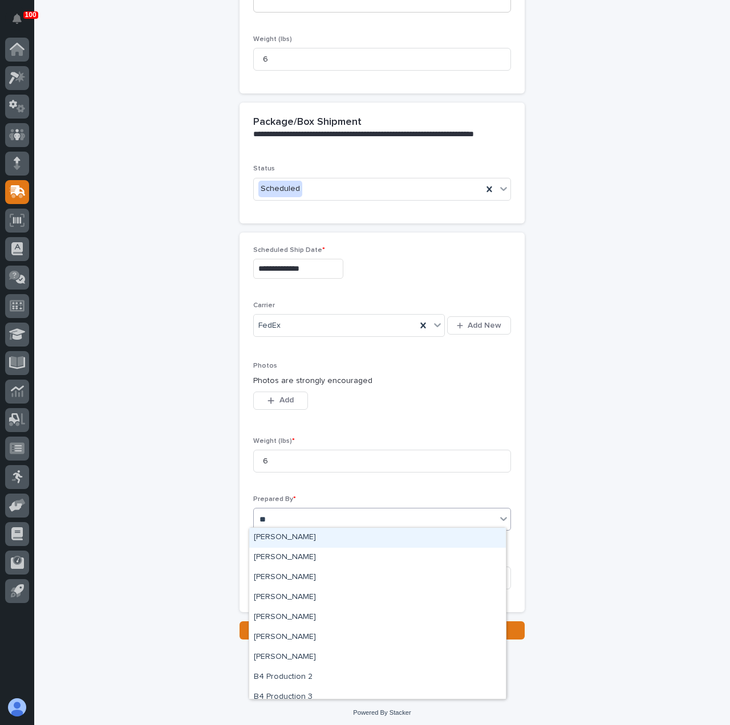
type input "***"
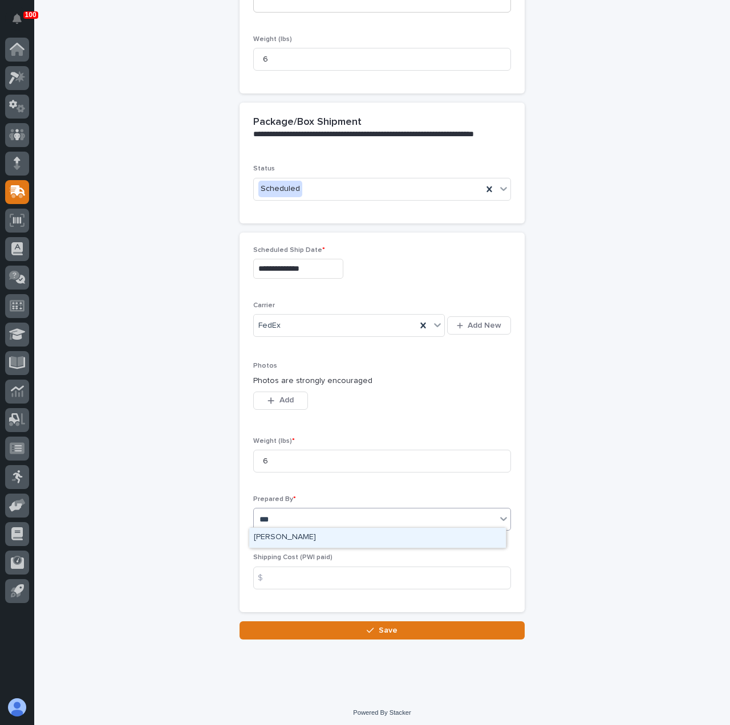
click at [307, 542] on div "[PERSON_NAME]" at bounding box center [377, 538] width 257 height 20
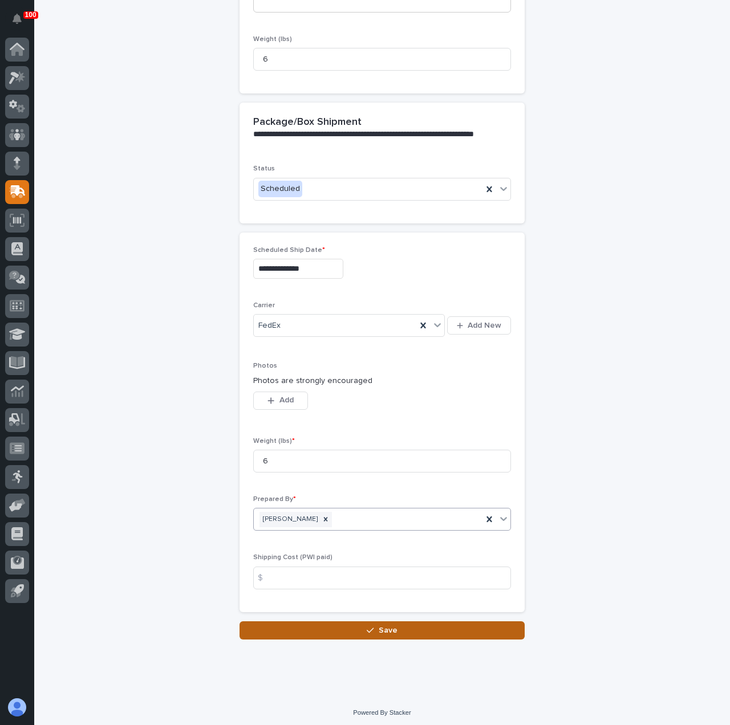
click at [331, 621] on button "Save" at bounding box center [381, 630] width 285 height 18
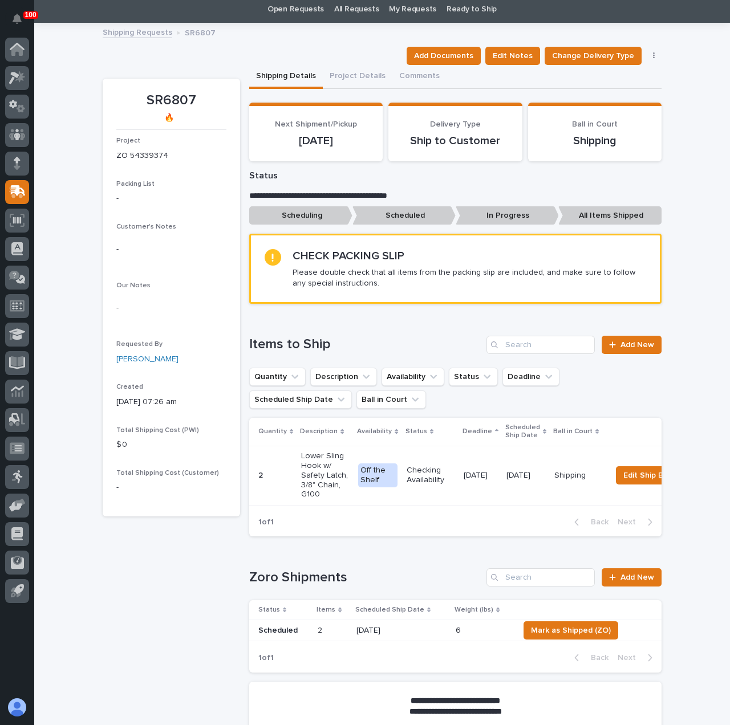
scroll to position [57, 0]
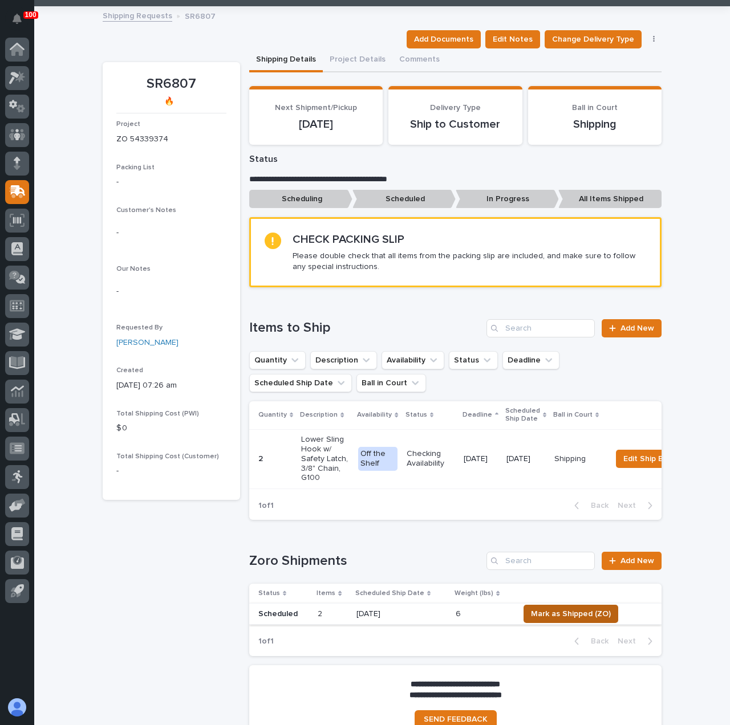
click at [584, 621] on span "Mark as Shipped (ZO)" at bounding box center [571, 614] width 80 height 14
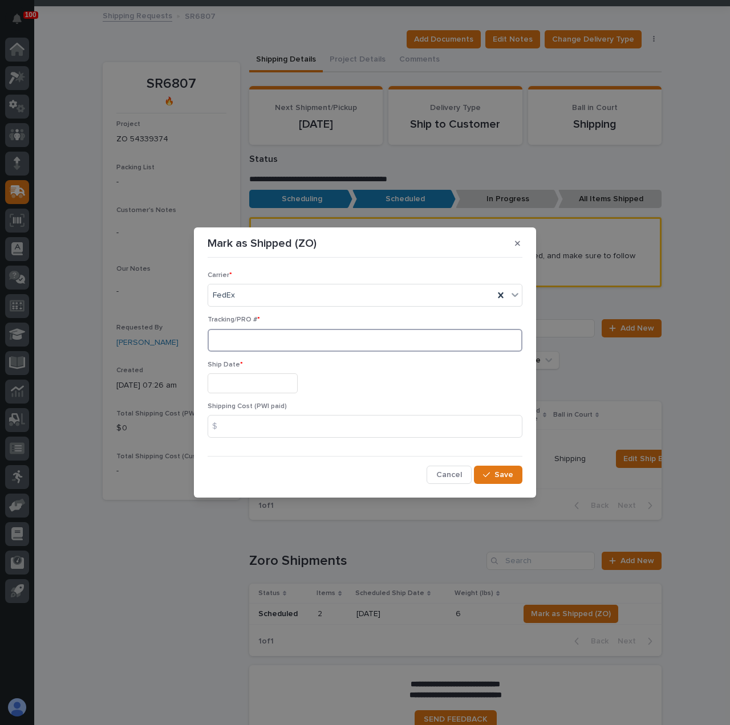
click at [283, 343] on input at bounding box center [365, 340] width 315 height 23
paste input "392113237564"
type input "392113237564"
click at [263, 381] on input "text" at bounding box center [253, 383] width 90 height 20
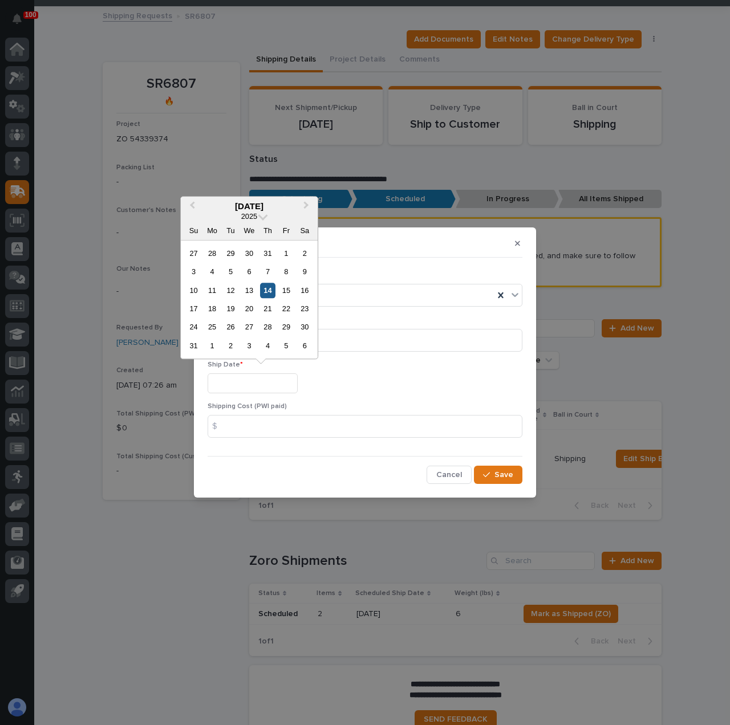
drag, startPoint x: 271, startPoint y: 287, endPoint x: 300, endPoint y: 342, distance: 61.7
click at [271, 287] on div "14" at bounding box center [267, 290] width 15 height 15
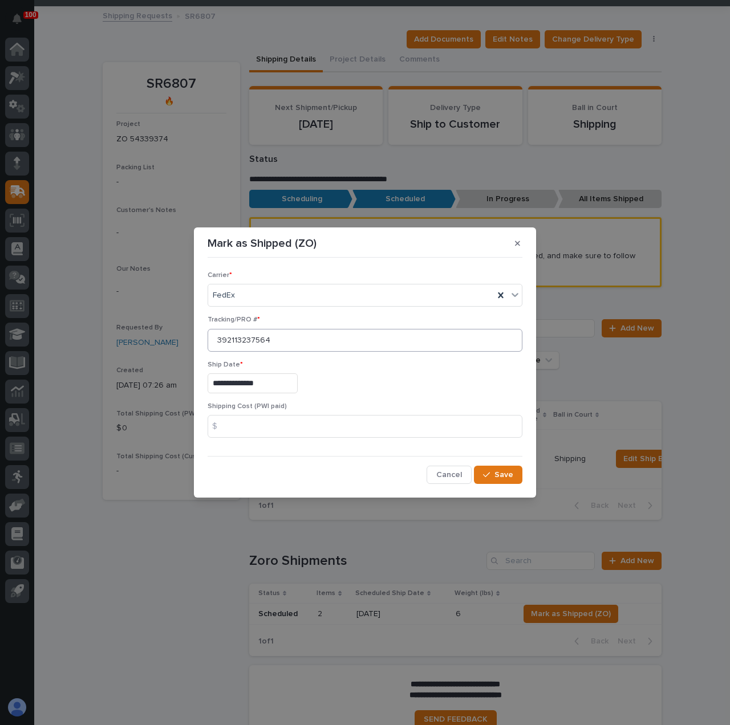
type input "**********"
click at [481, 476] on button "Save" at bounding box center [498, 475] width 48 height 18
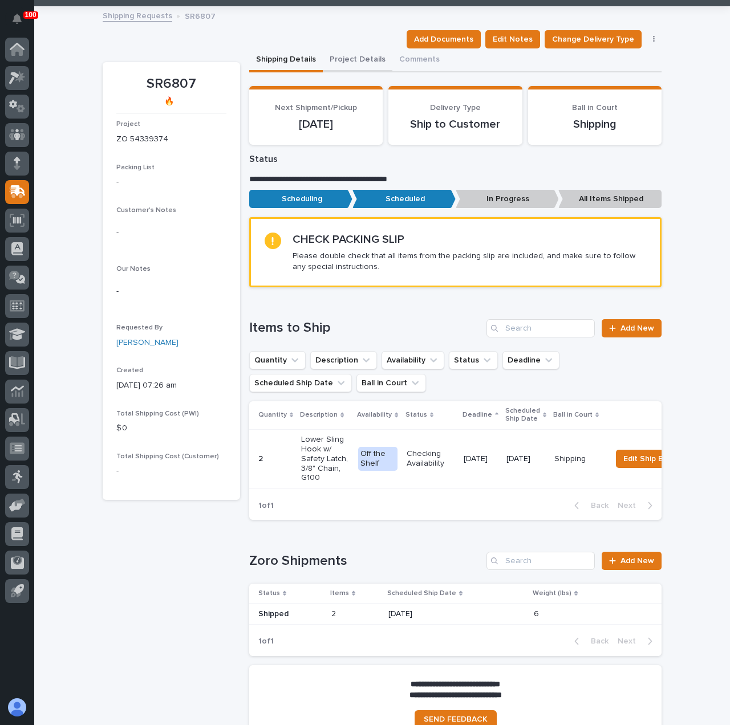
click at [352, 55] on div "100 My Settings Log Out " 06. Shipping " was added to your account Open 06. Shi…" at bounding box center [382, 392] width 696 height 898
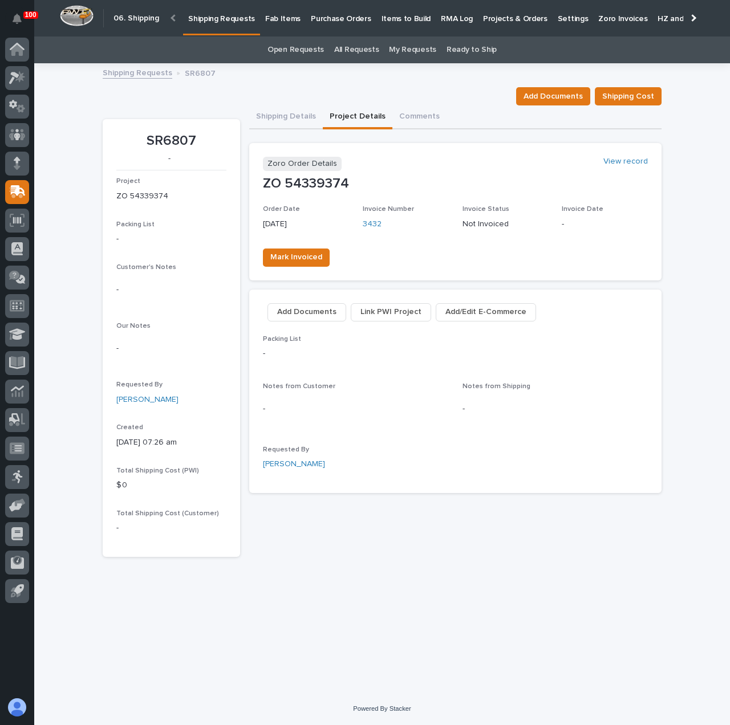
click at [222, 20] on p "Shipping Requests" at bounding box center [221, 12] width 67 height 24
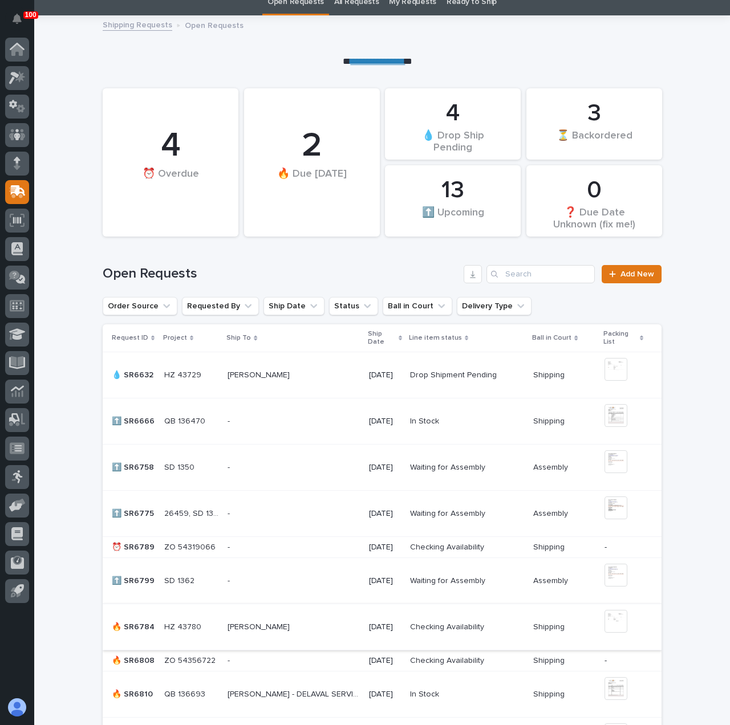
scroll to position [114, 0]
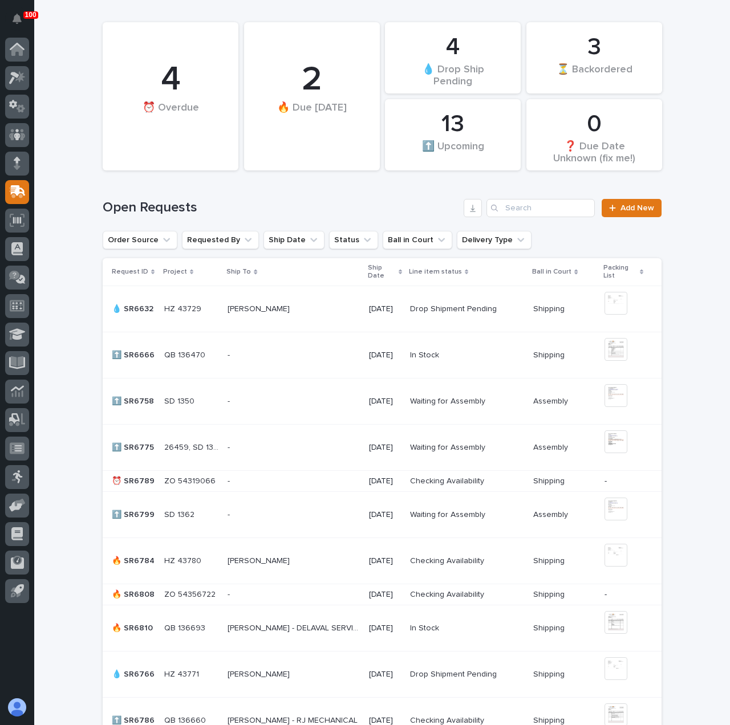
click at [273, 597] on p at bounding box center [293, 595] width 132 height 10
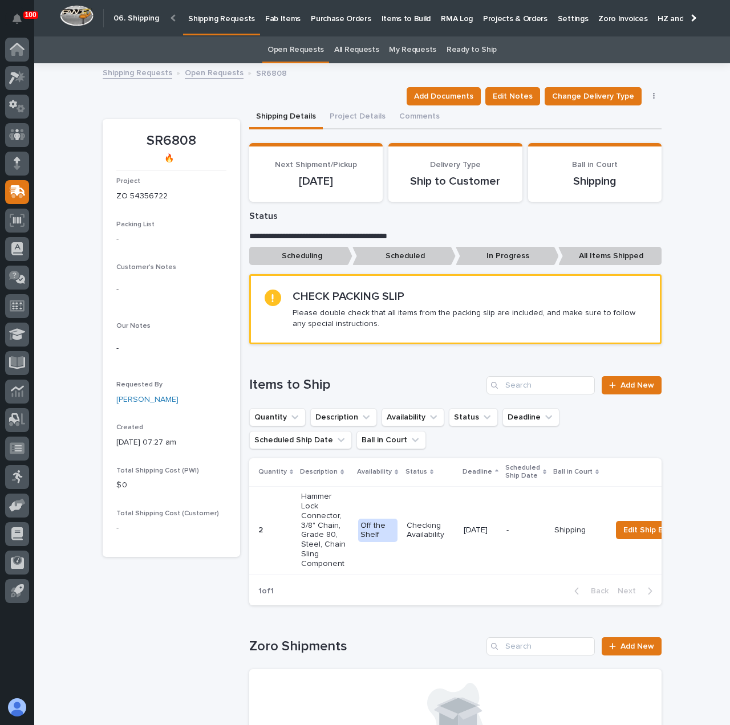
scroll to position [228, 0]
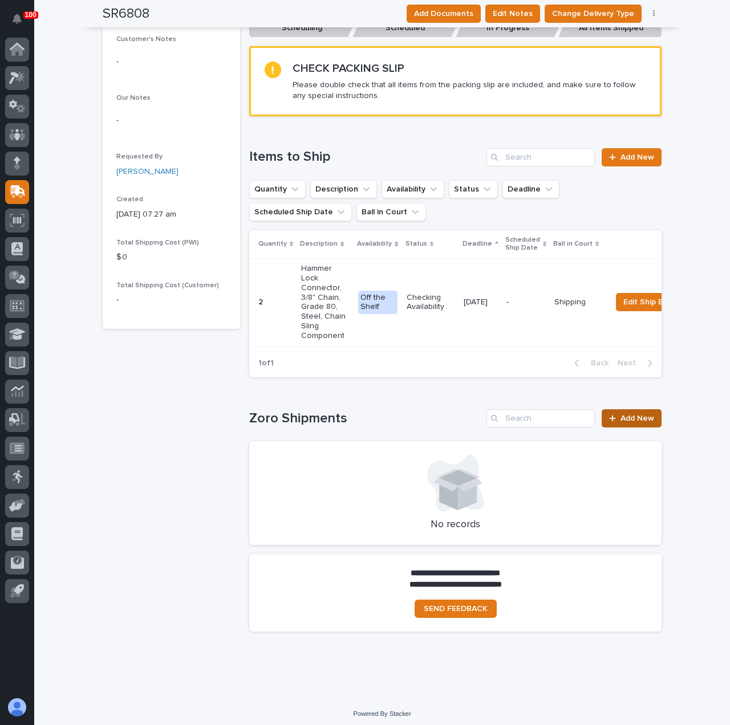
click at [620, 422] on span "Add New" at bounding box center [637, 419] width 34 height 8
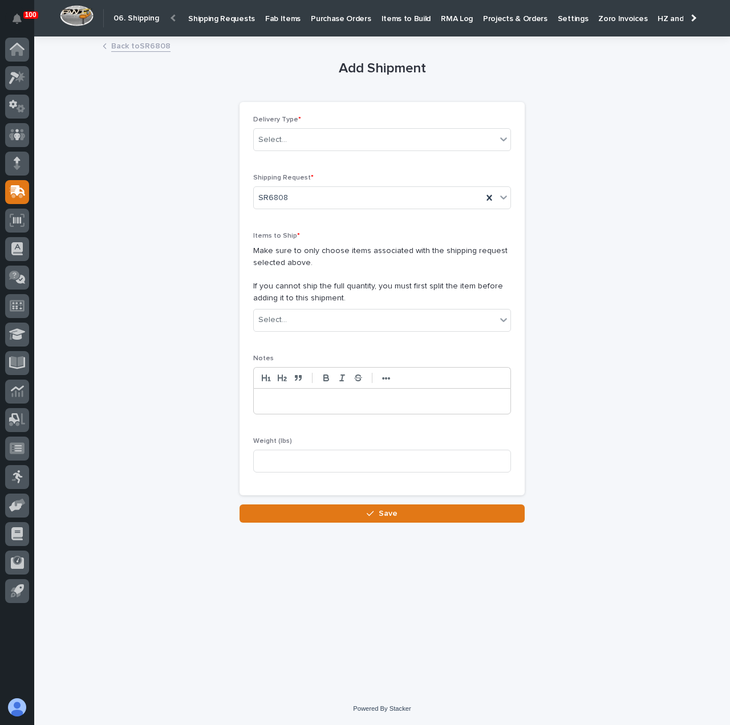
click at [578, 233] on div "**********" at bounding box center [382, 281] width 559 height 486
click at [425, 144] on div "Select..." at bounding box center [375, 140] width 242 height 19
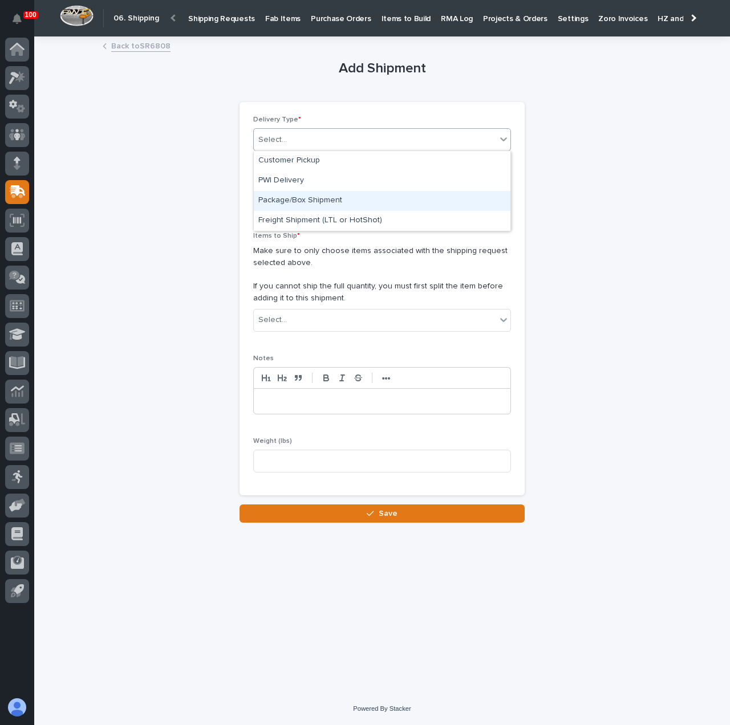
click at [419, 194] on div "Package/Box Shipment" at bounding box center [382, 201] width 257 height 20
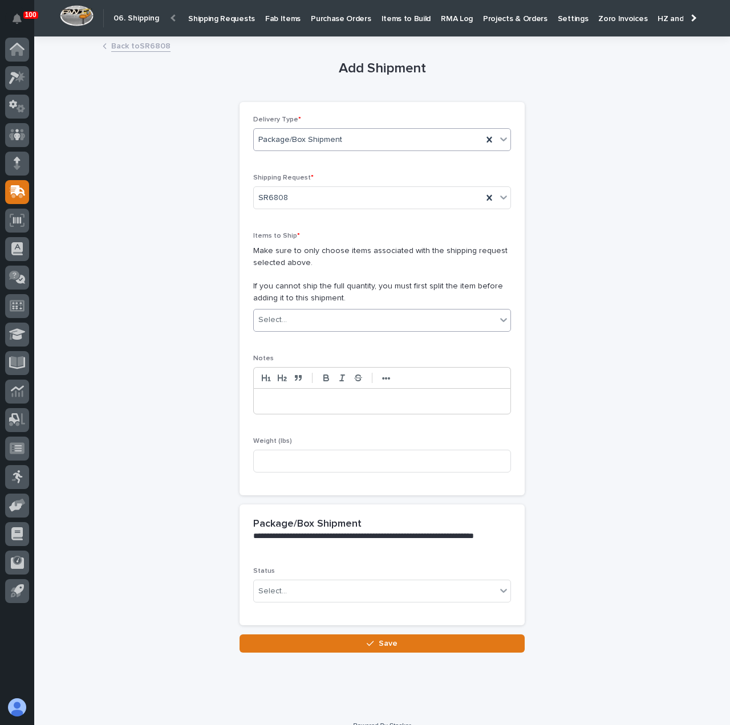
click at [351, 313] on div "Select..." at bounding box center [375, 320] width 242 height 19
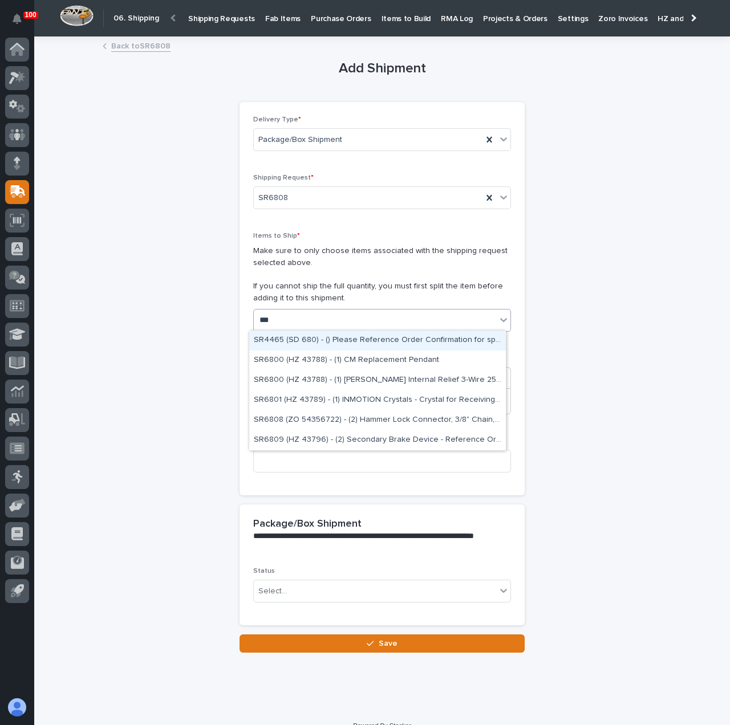
type input "****"
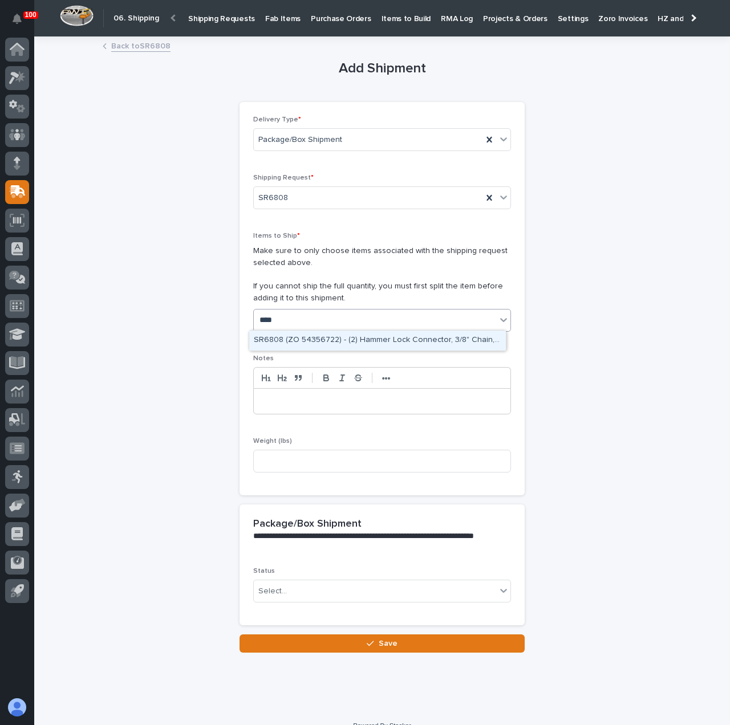
click at [322, 334] on div "Items to Ship * Make sure to only choose items associated with the shipping req…" at bounding box center [382, 286] width 258 height 108
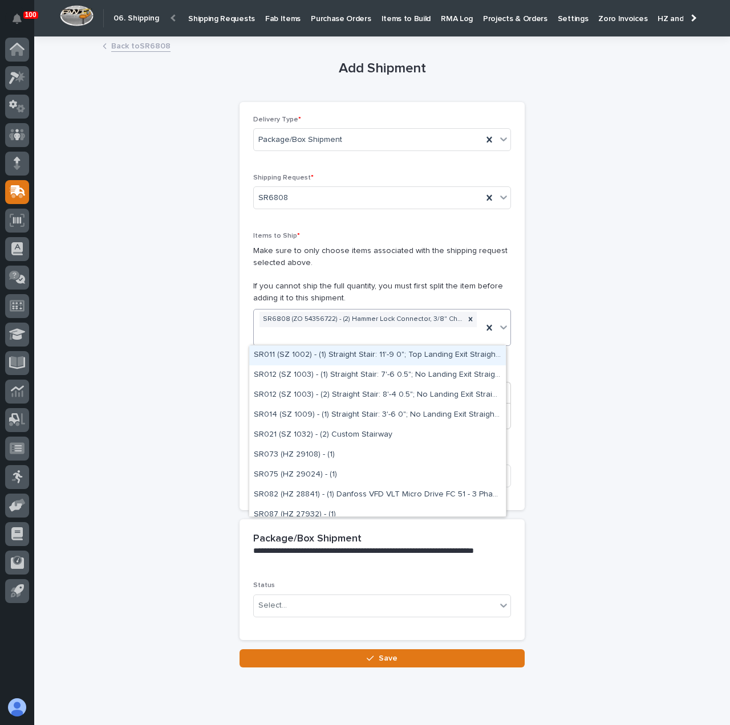
click at [209, 326] on div "Add Shipment Loading... Saving… Loading... Saving… Loading... Saving… Delivery …" at bounding box center [382, 353] width 559 height 630
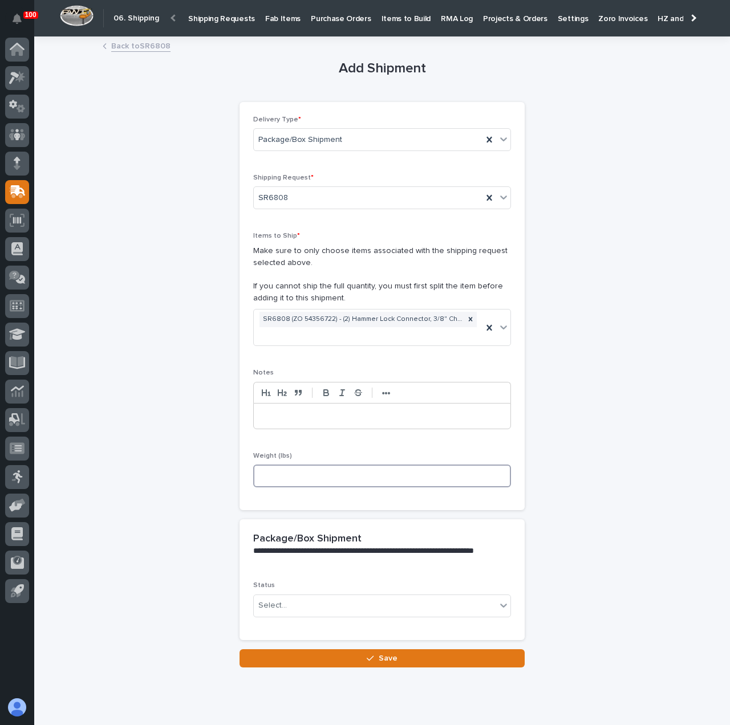
click at [310, 470] on input at bounding box center [382, 476] width 258 height 23
type input "2"
click at [319, 596] on div "Select..." at bounding box center [375, 605] width 242 height 19
click at [323, 608] on div "Select..." at bounding box center [375, 605] width 242 height 19
click at [173, 412] on div "**********" at bounding box center [382, 353] width 559 height 630
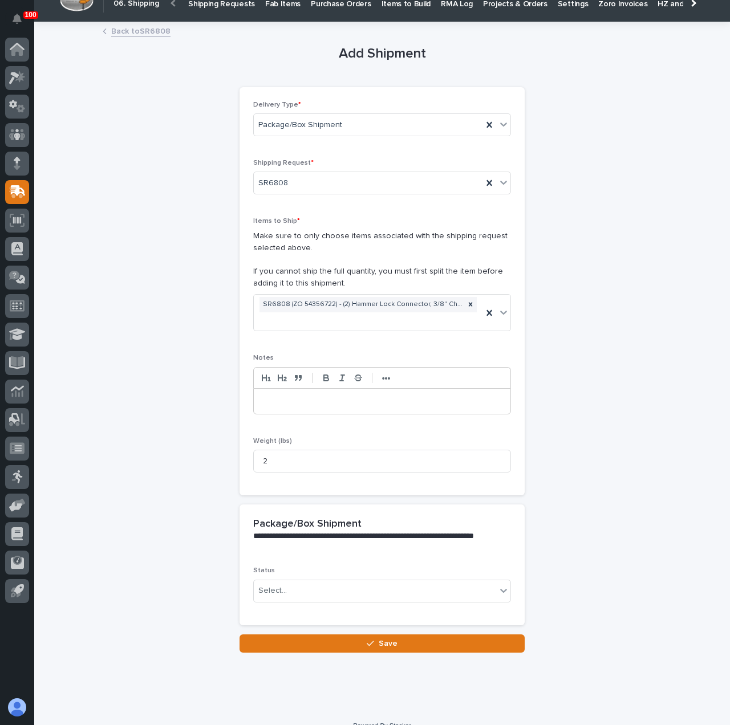
scroll to position [29, 0]
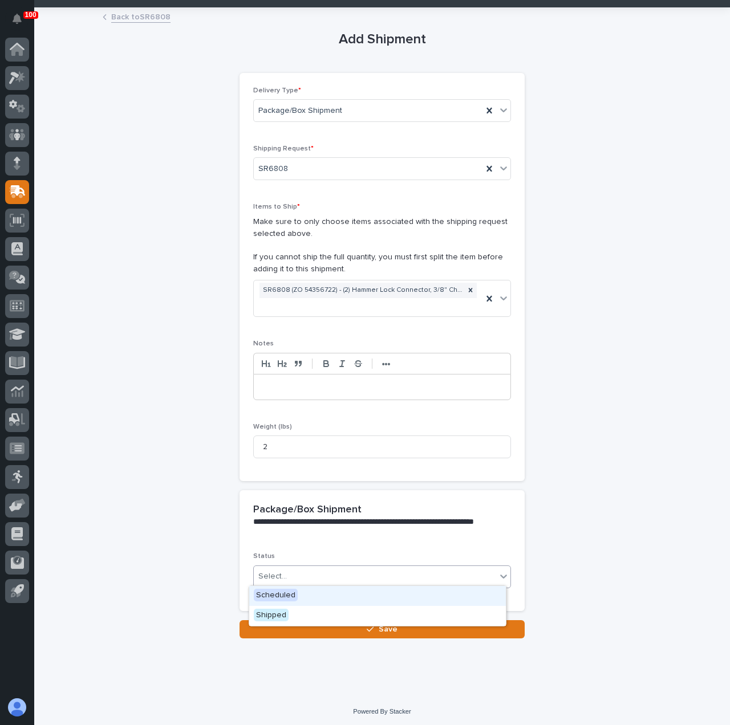
click at [302, 573] on div "Select..." at bounding box center [375, 576] width 242 height 19
click at [309, 594] on div "Scheduled" at bounding box center [377, 596] width 257 height 20
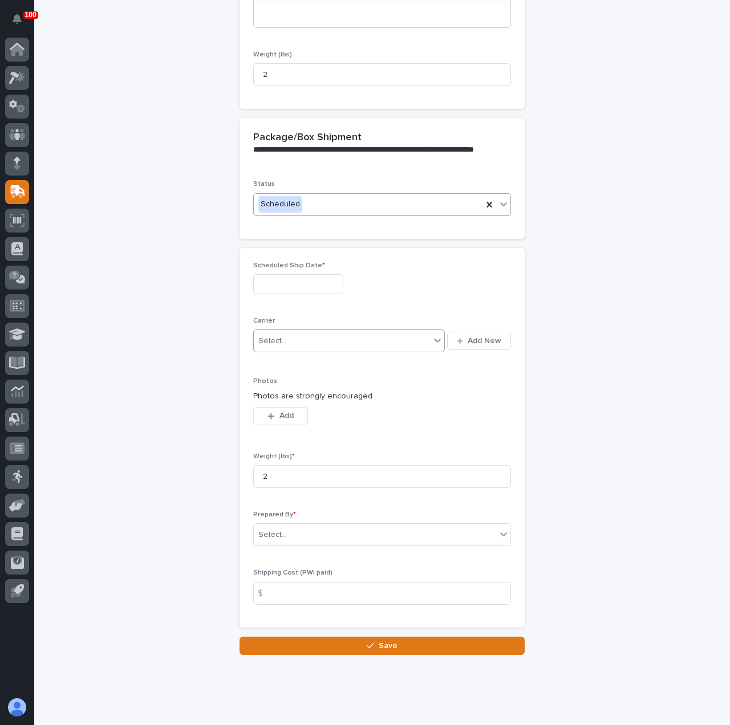
scroll to position [408, 0]
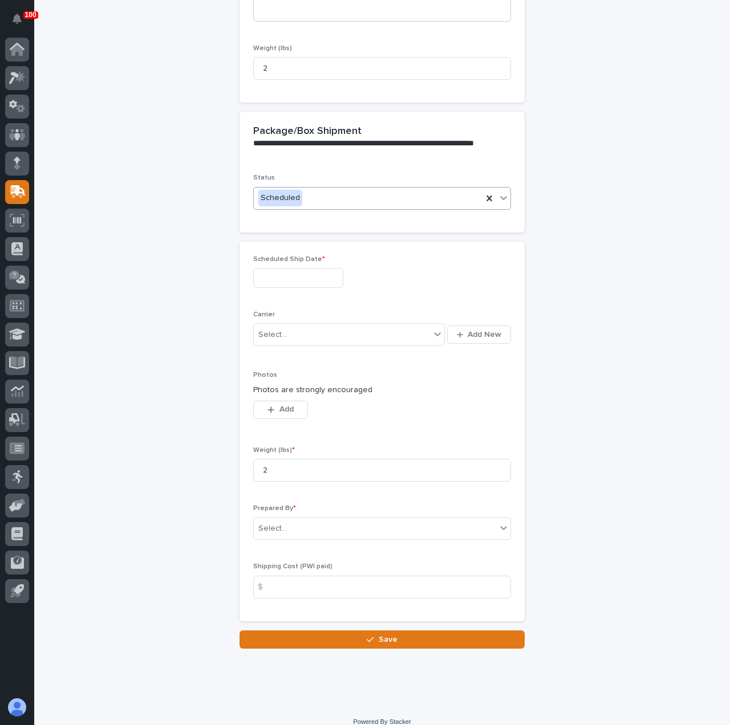
click at [282, 275] on input "text" at bounding box center [298, 278] width 90 height 20
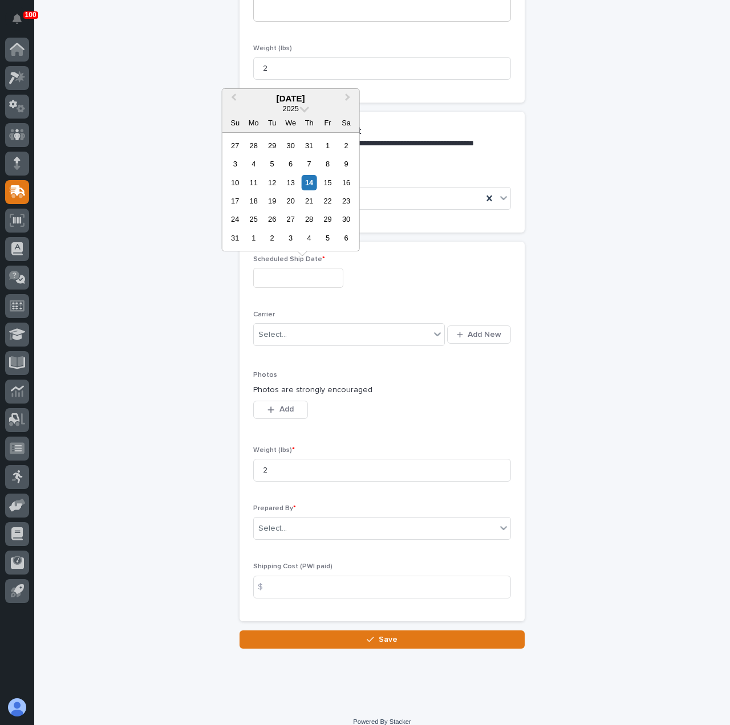
click at [308, 186] on div "14" at bounding box center [309, 182] width 15 height 15
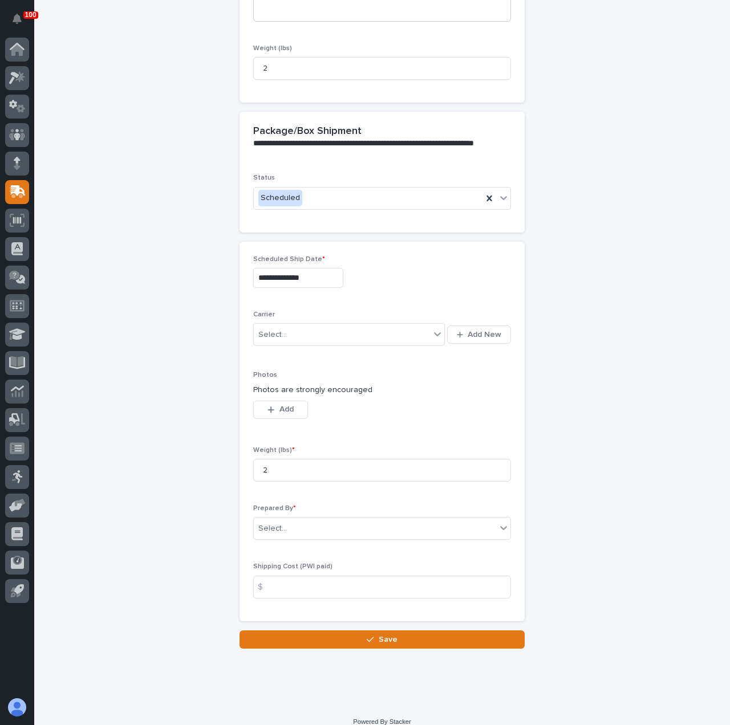
type input "**********"
click at [311, 330] on div "Select..." at bounding box center [342, 335] width 176 height 19
type input "***"
click at [294, 530] on div "Select..." at bounding box center [375, 528] width 242 height 19
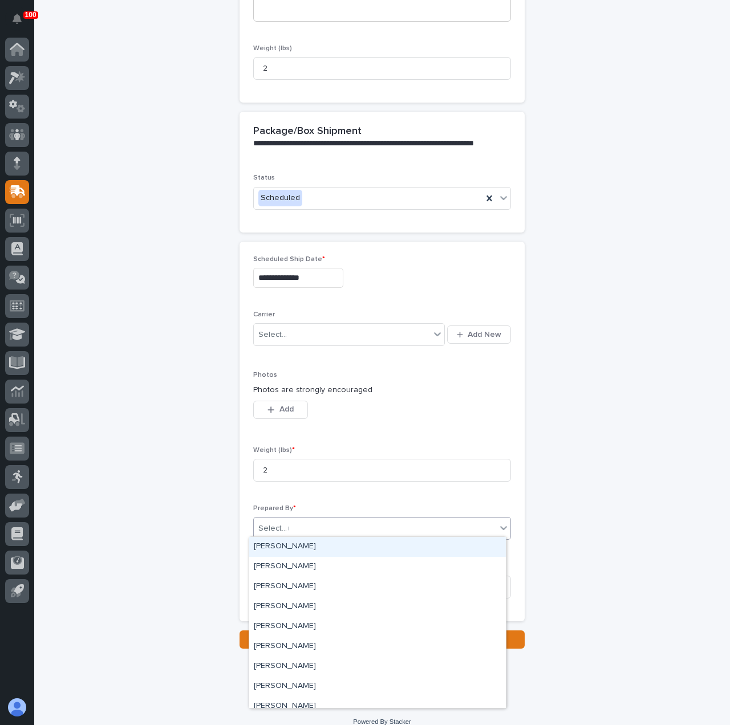
type input "***"
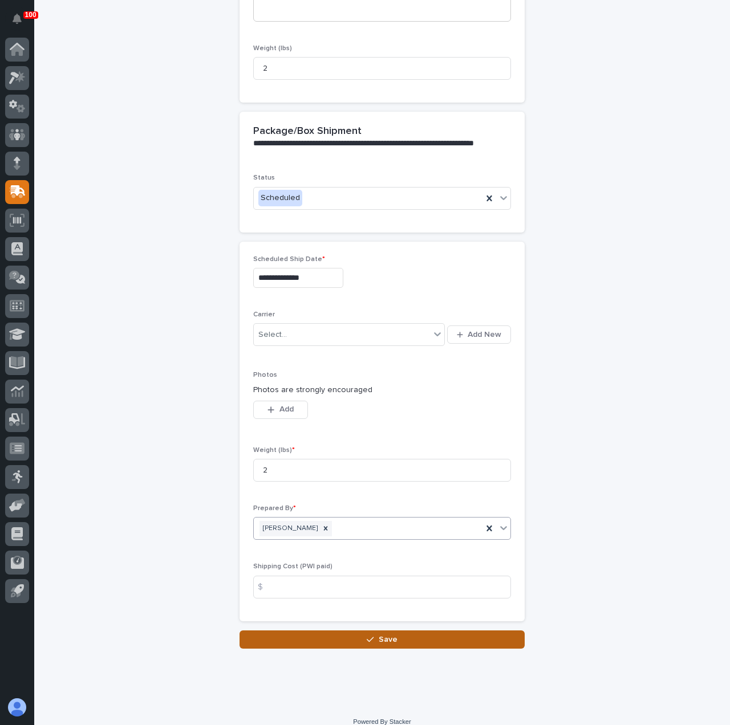
click at [323, 632] on button "Save" at bounding box center [381, 640] width 285 height 18
